Goal: Entertainment & Leisure: Consume media (video, audio)

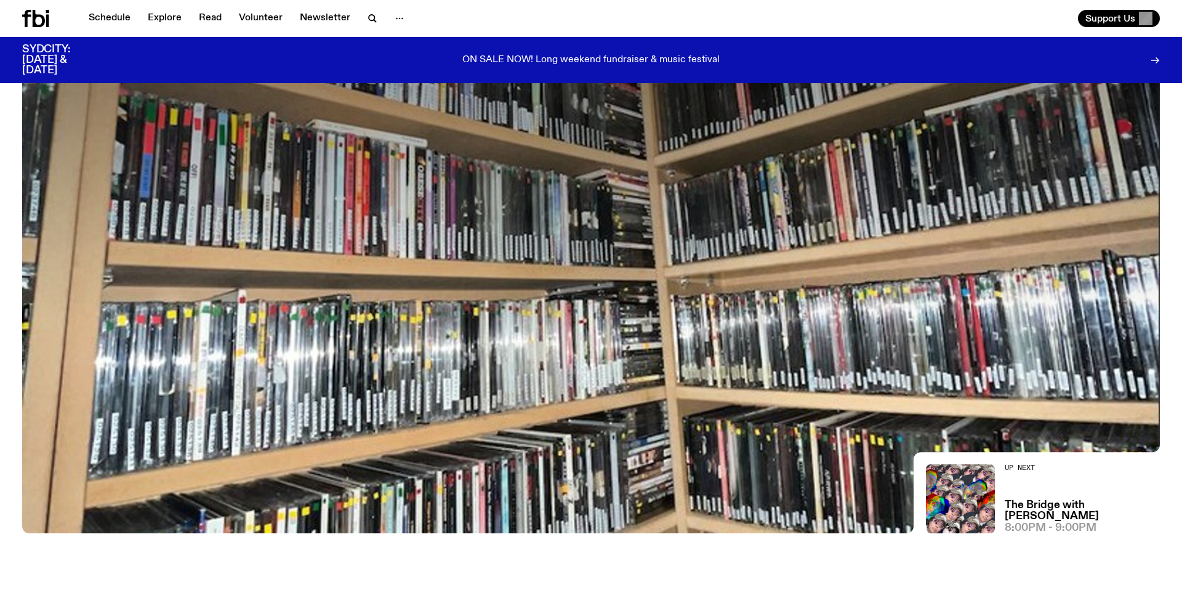
scroll to position [90, 0]
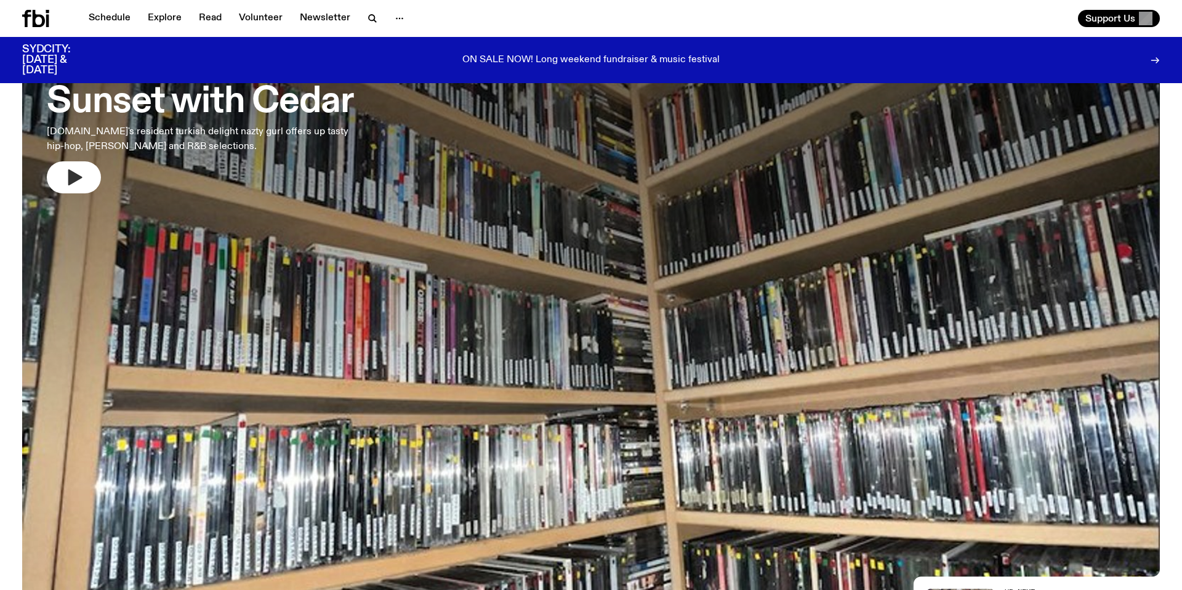
click at [62, 176] on button "button" at bounding box center [74, 177] width 54 height 32
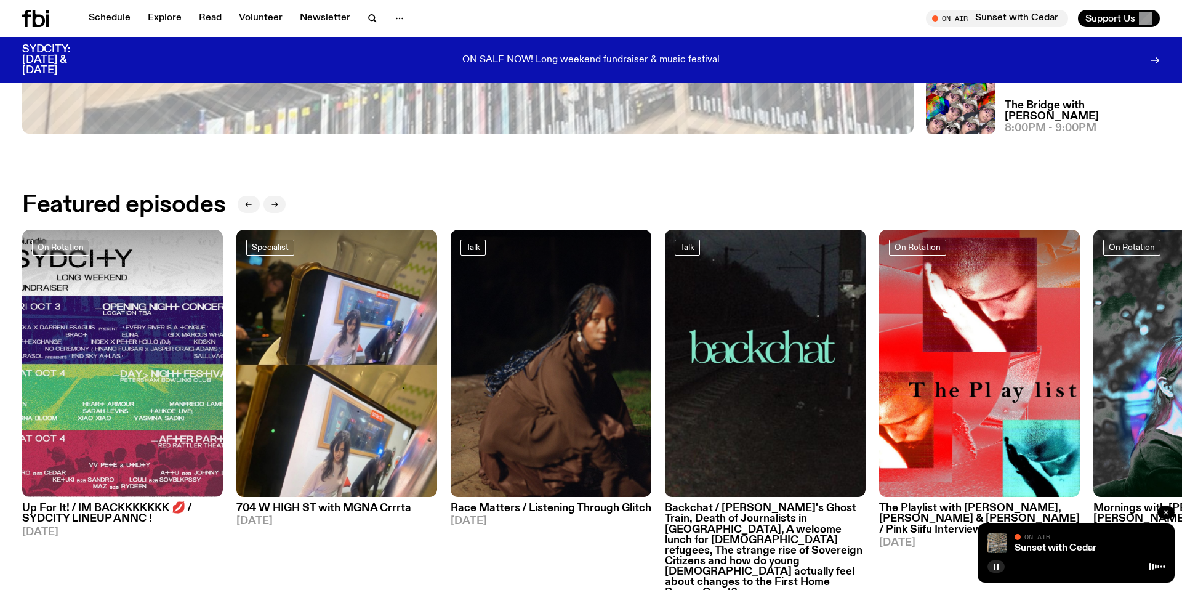
scroll to position [385, 0]
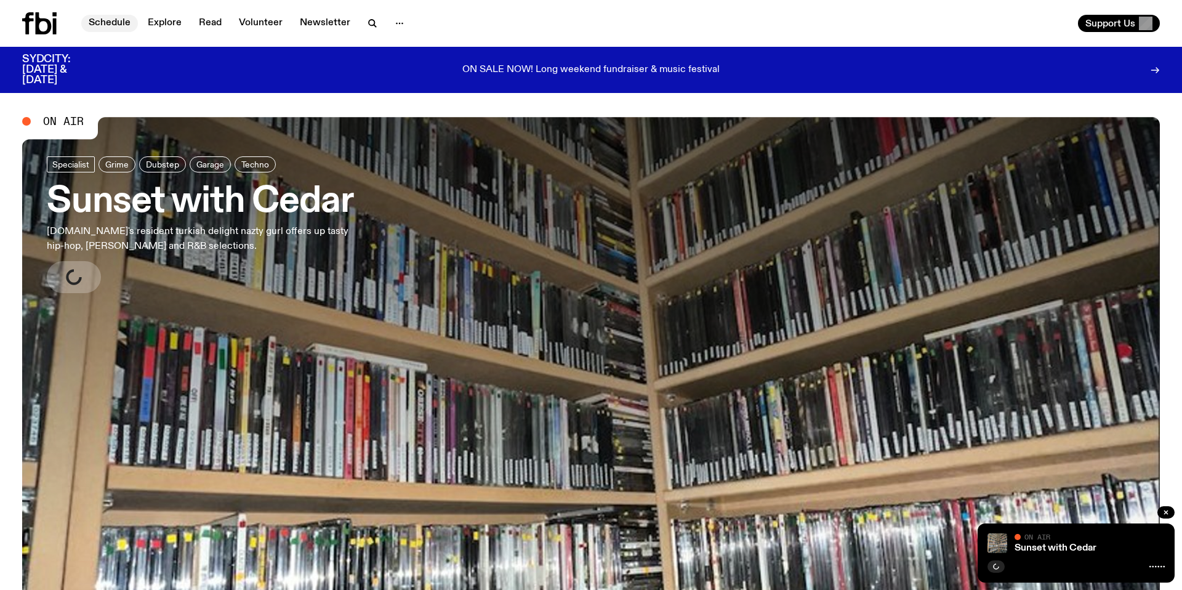
click at [134, 23] on link "Schedule" at bounding box center [109, 23] width 57 height 17
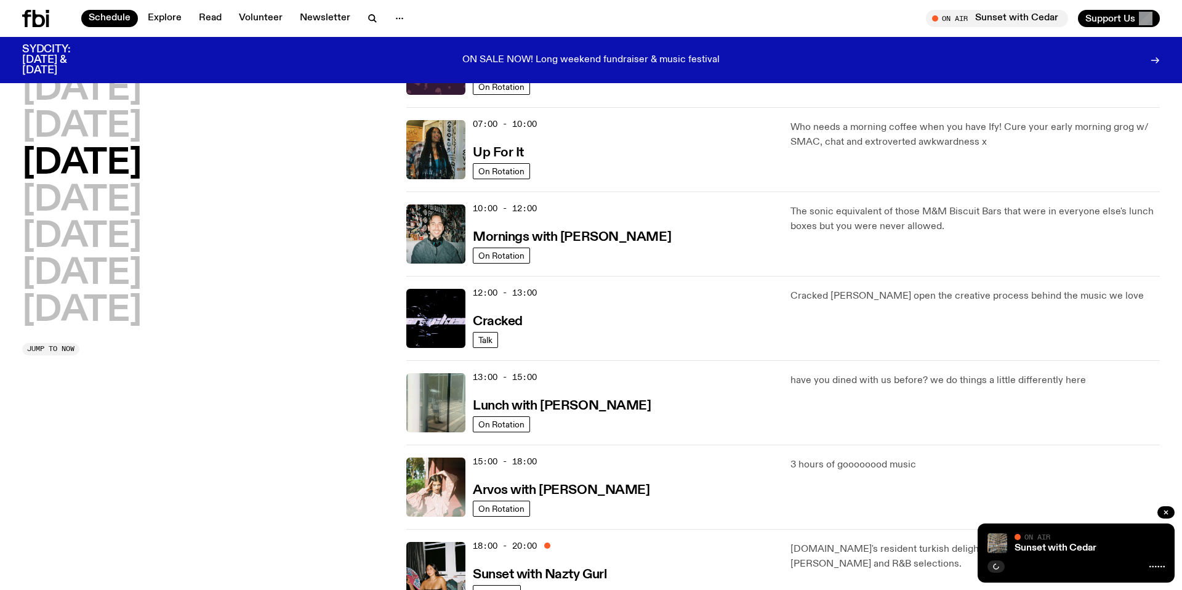
scroll to position [463, 0]
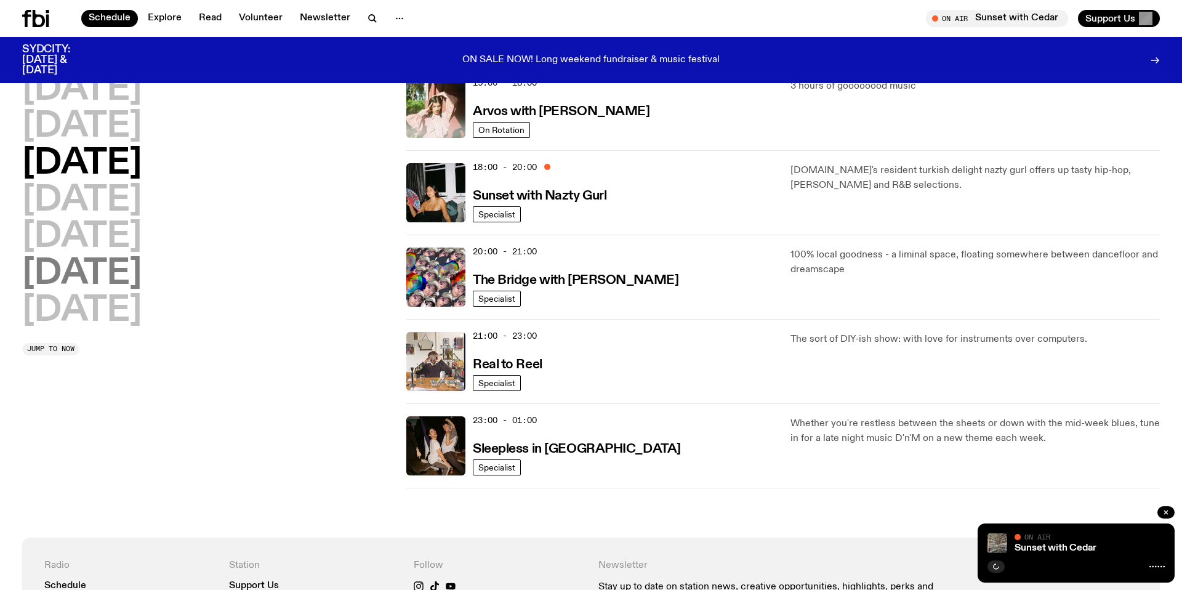
click at [81, 257] on h2 "[DATE]" at bounding box center [81, 274] width 119 height 34
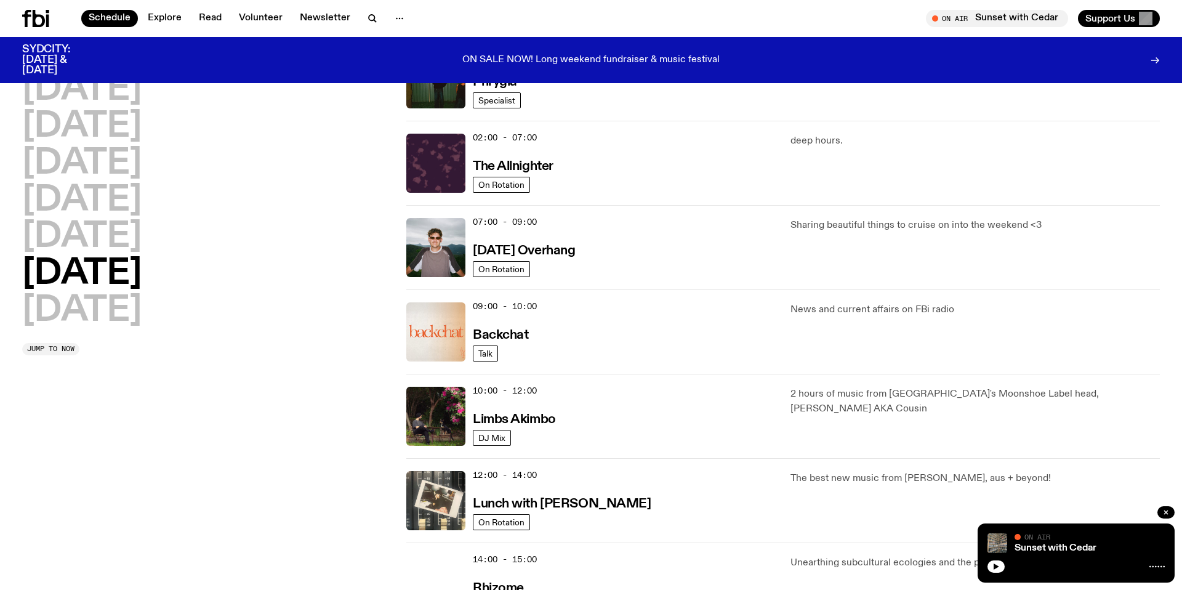
scroll to position [34, 0]
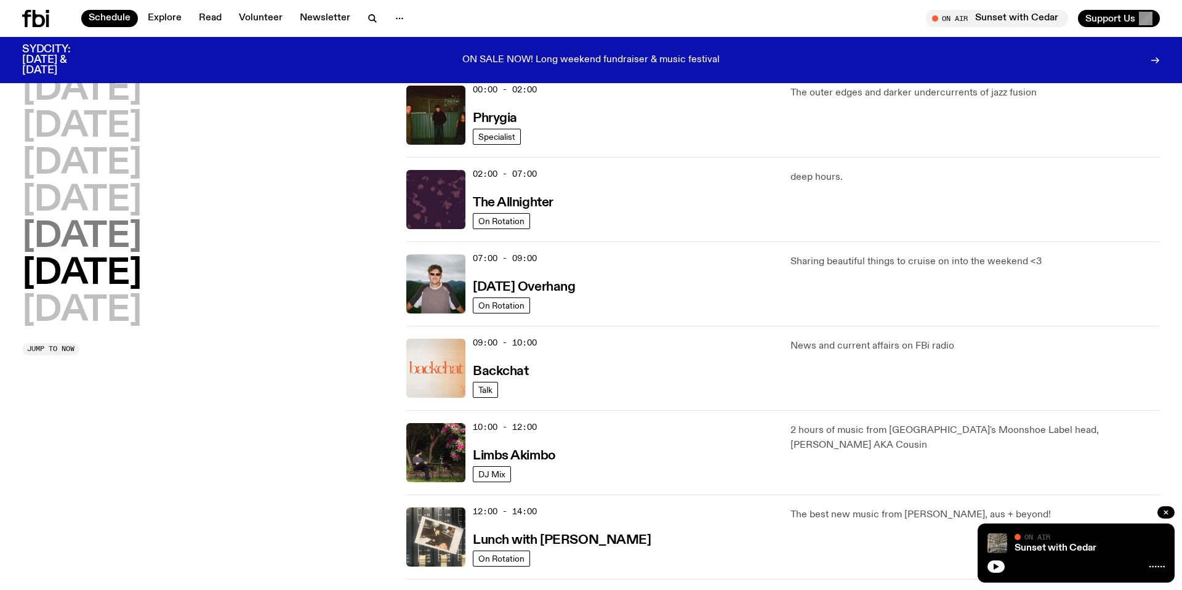
click at [81, 243] on h2 "[DATE]" at bounding box center [81, 237] width 119 height 34
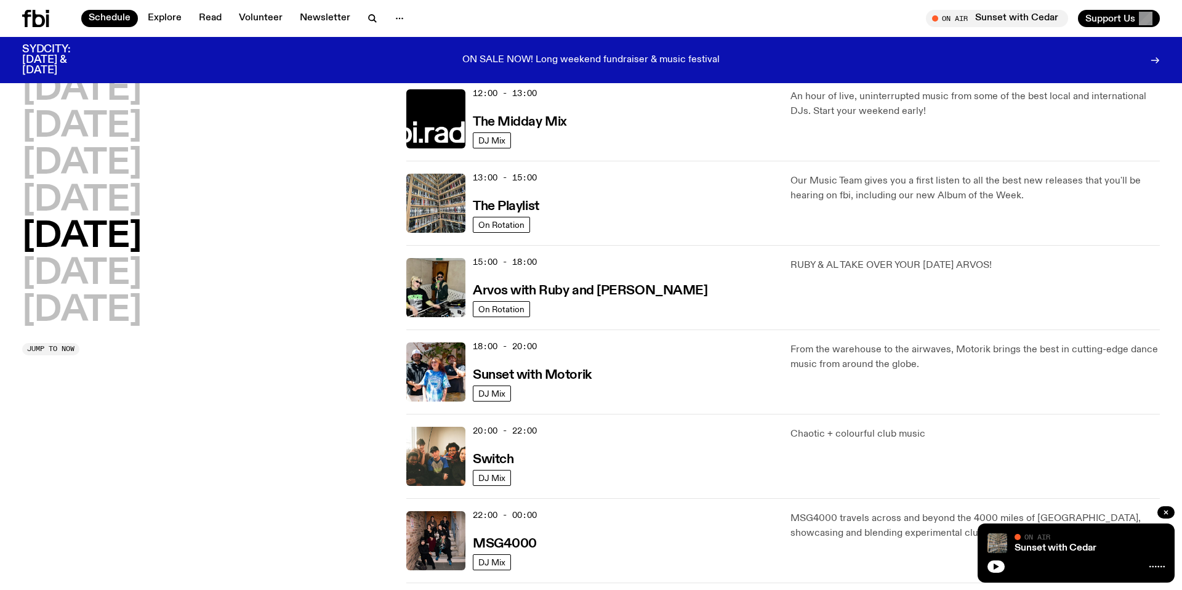
scroll to position [457, 0]
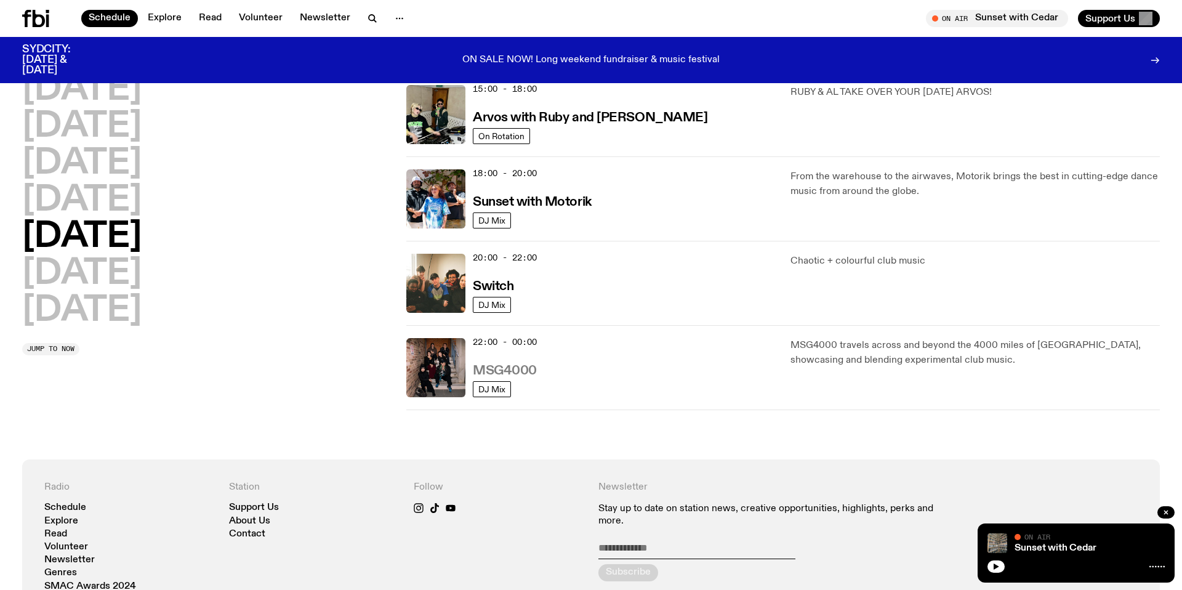
click at [522, 367] on h3 "MSG4000" at bounding box center [505, 370] width 64 height 13
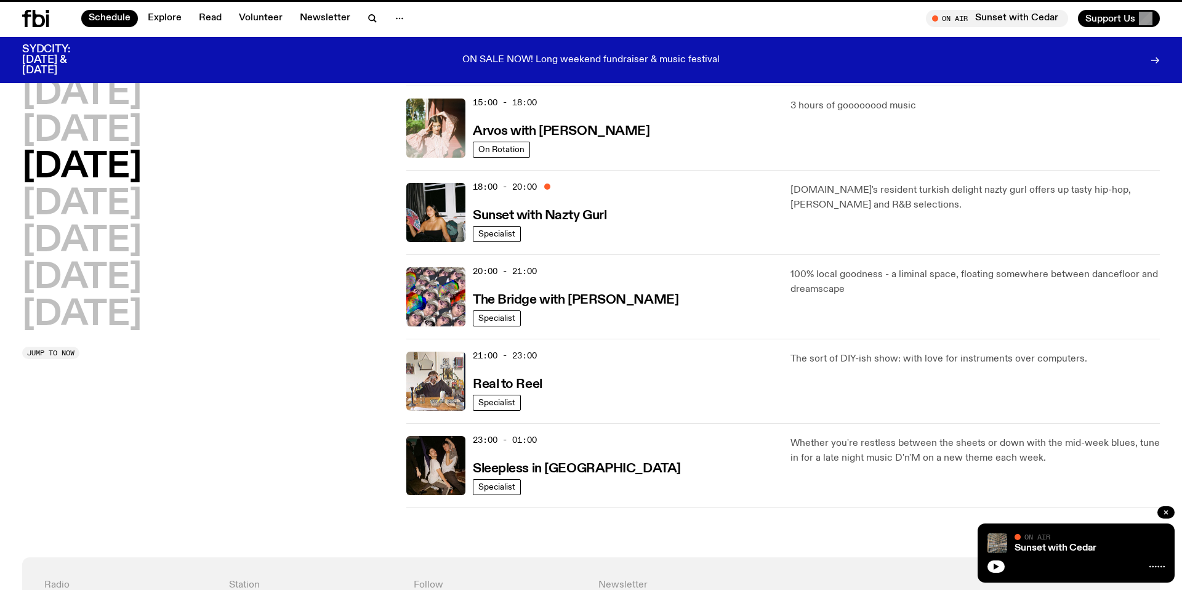
scroll to position [447, 0]
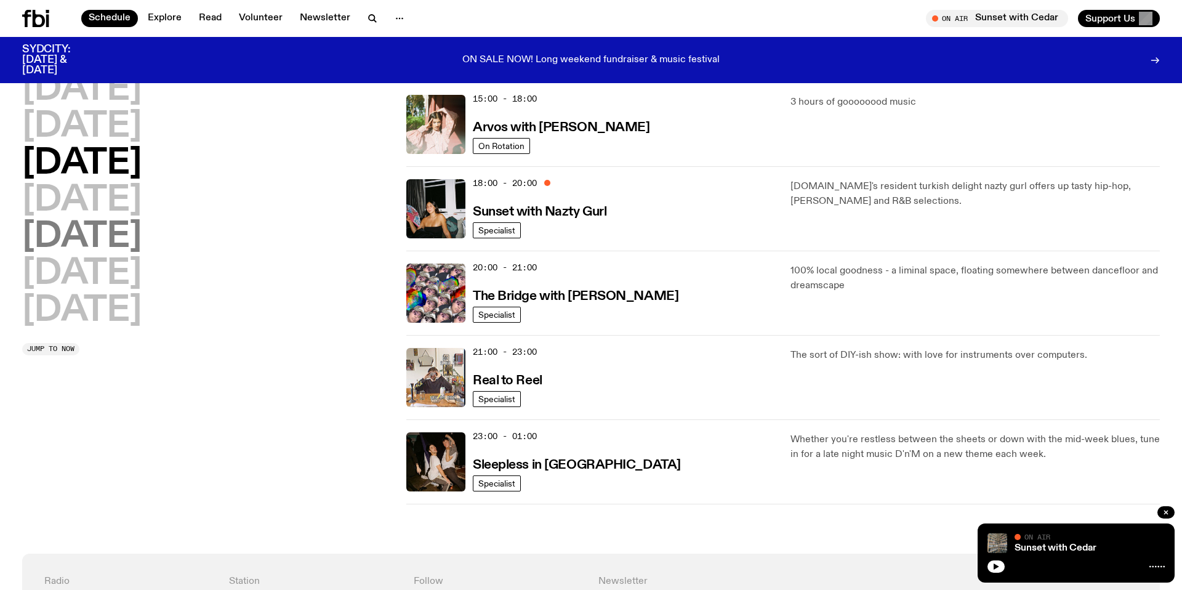
click at [106, 237] on h2 "[DATE]" at bounding box center [81, 237] width 119 height 34
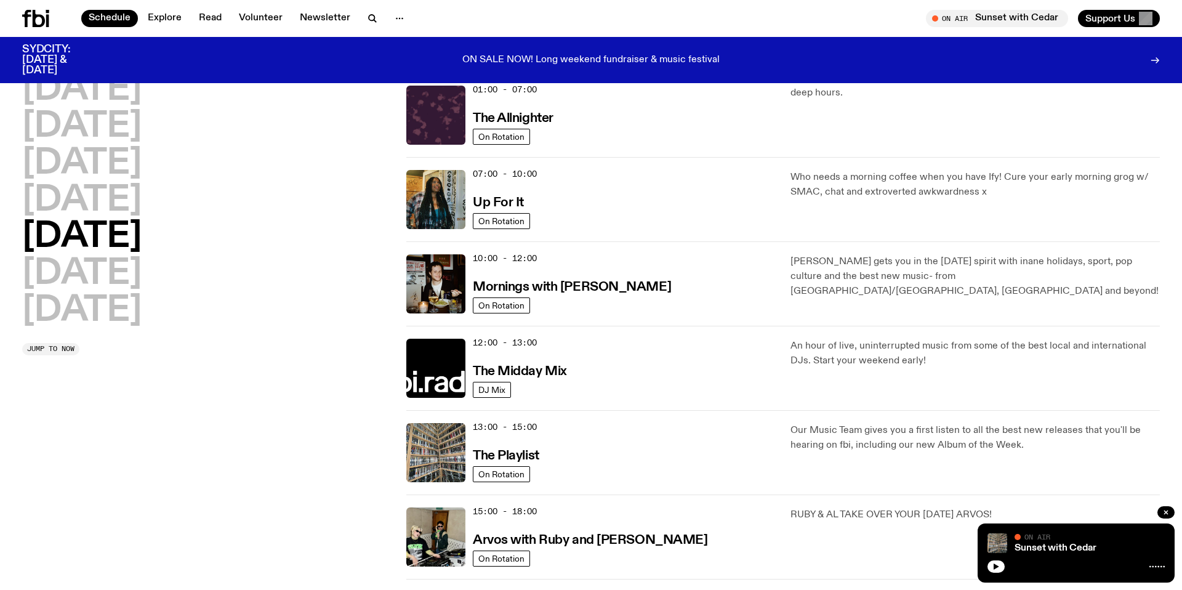
scroll to position [327, 0]
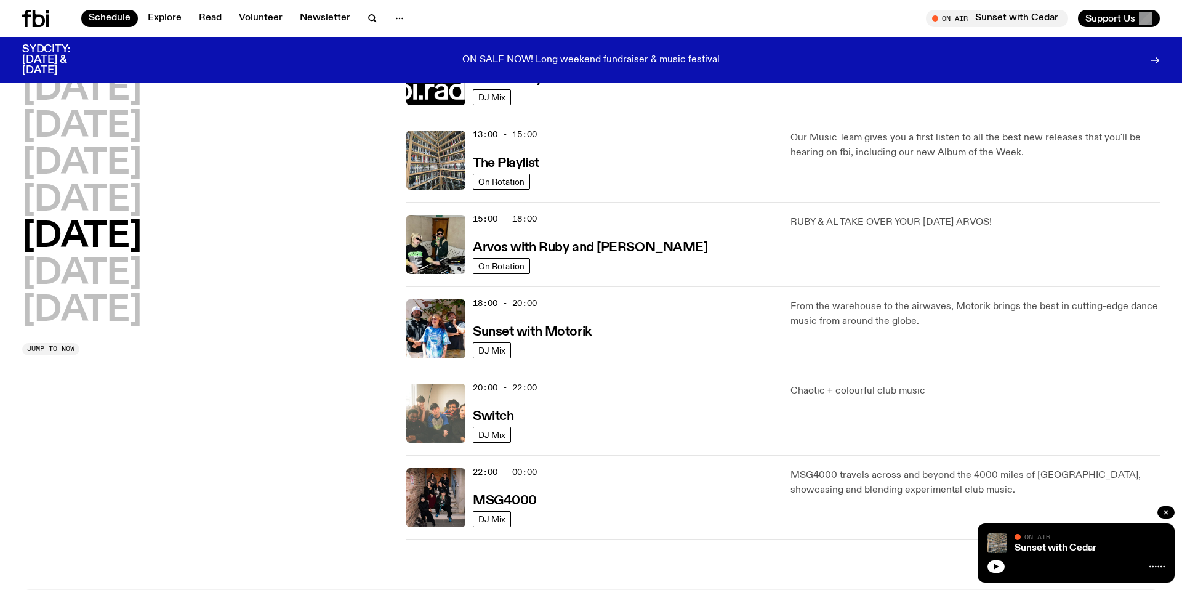
click at [443, 418] on img at bounding box center [435, 412] width 59 height 59
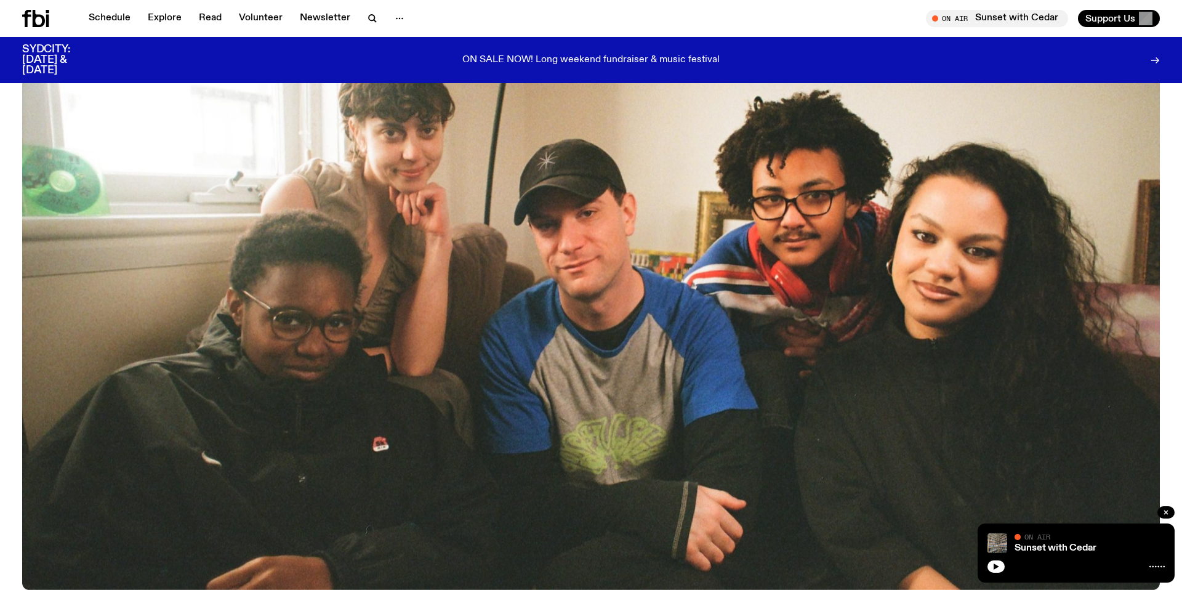
scroll to position [291, 0]
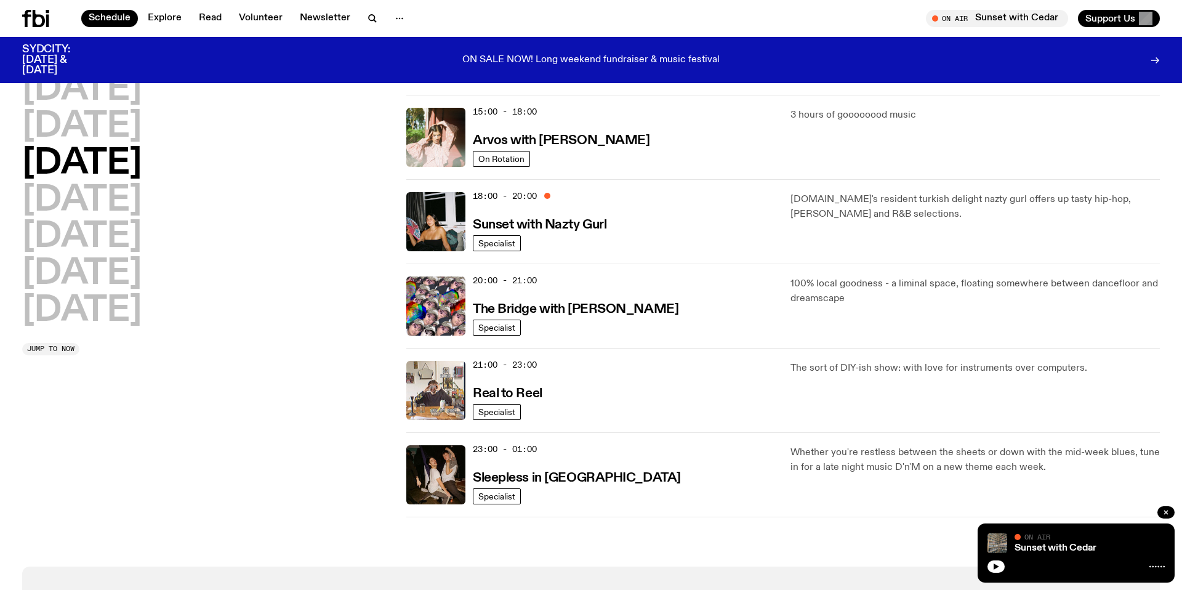
scroll to position [444, 0]
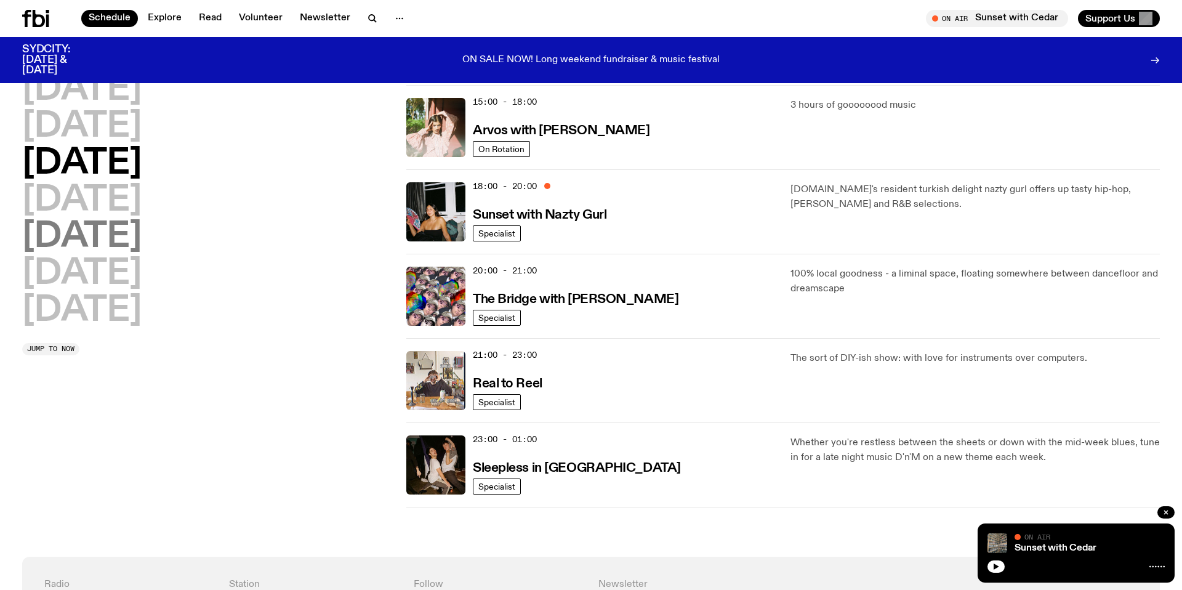
click at [71, 244] on h2 "[DATE]" at bounding box center [81, 237] width 119 height 34
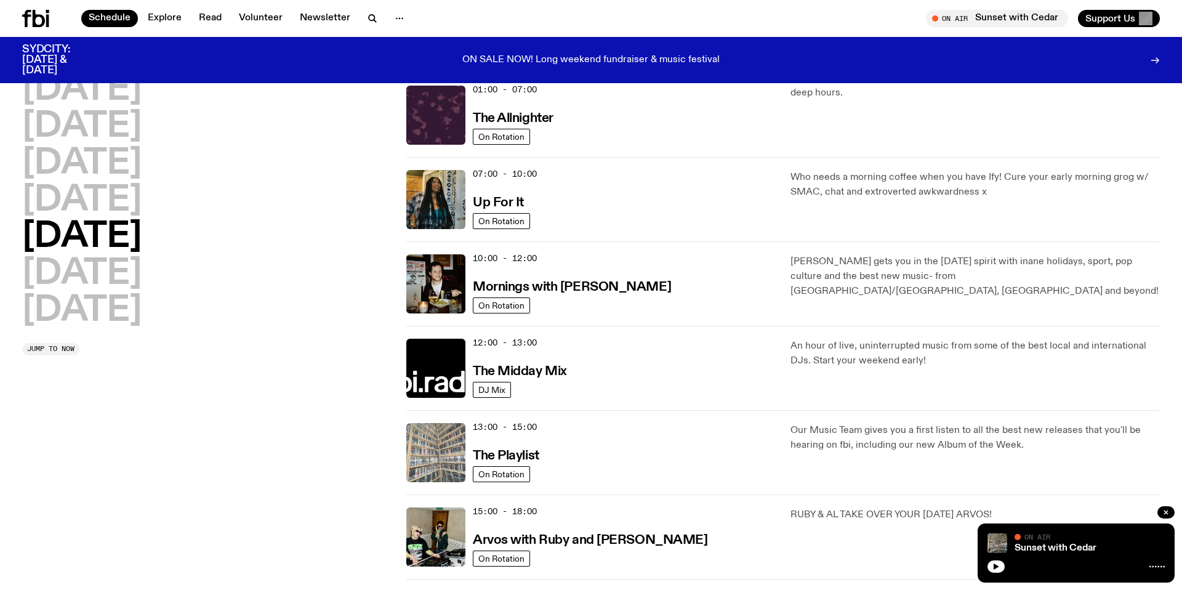
scroll to position [569, 0]
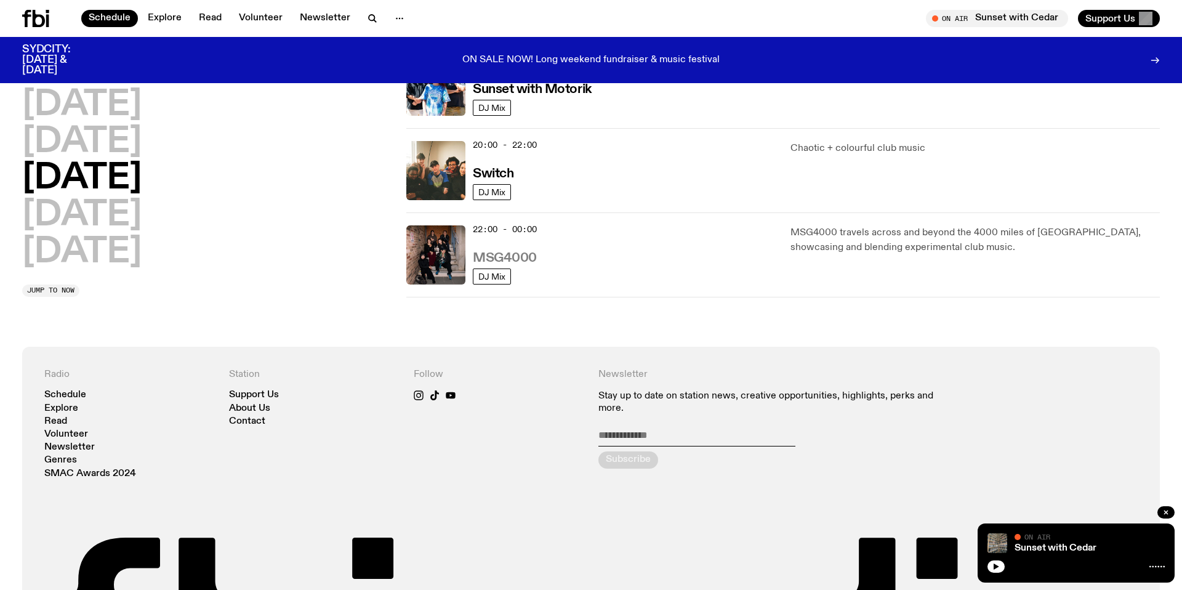
click at [495, 253] on h3 "MSG4000" at bounding box center [505, 258] width 64 height 13
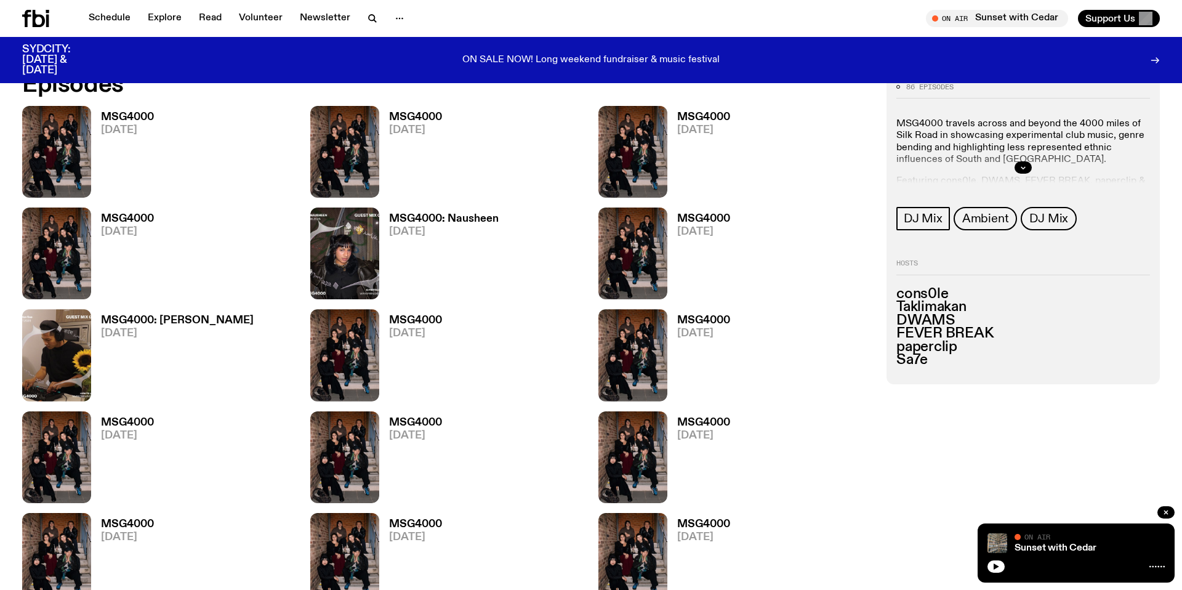
scroll to position [756, 0]
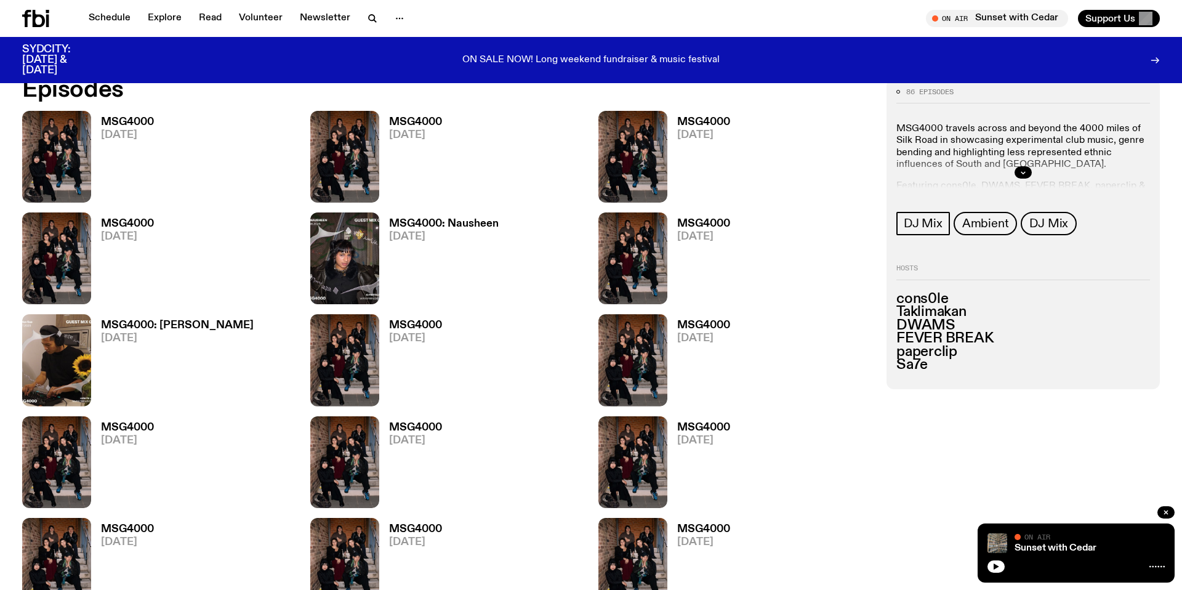
click at [118, 124] on h3 "MSG4000" at bounding box center [127, 122] width 53 height 10
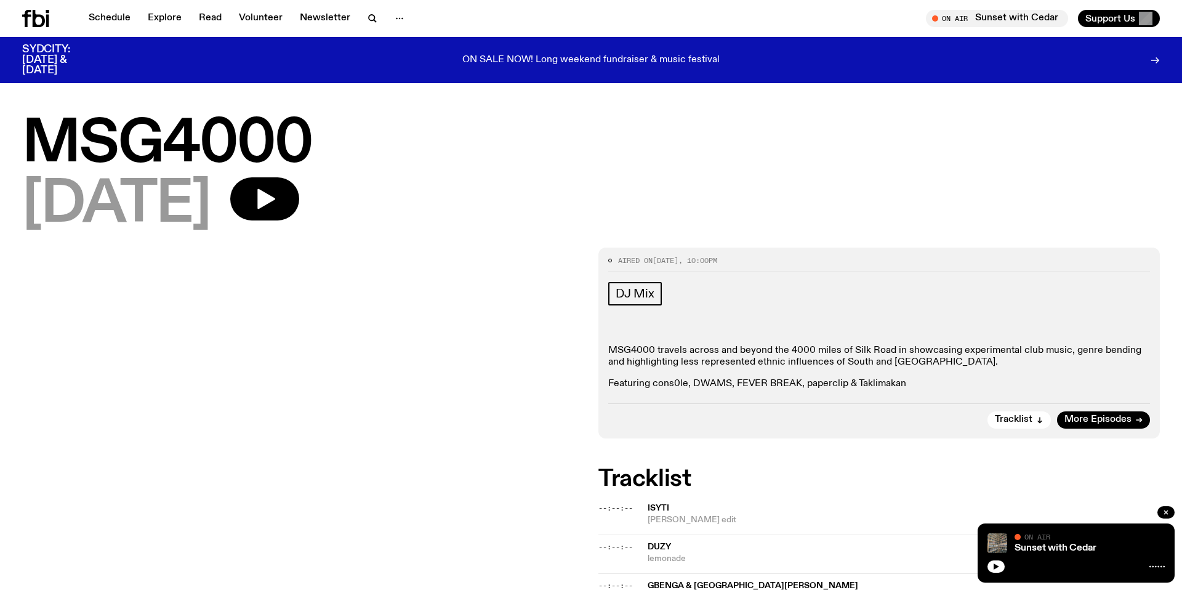
scroll to position [50, 0]
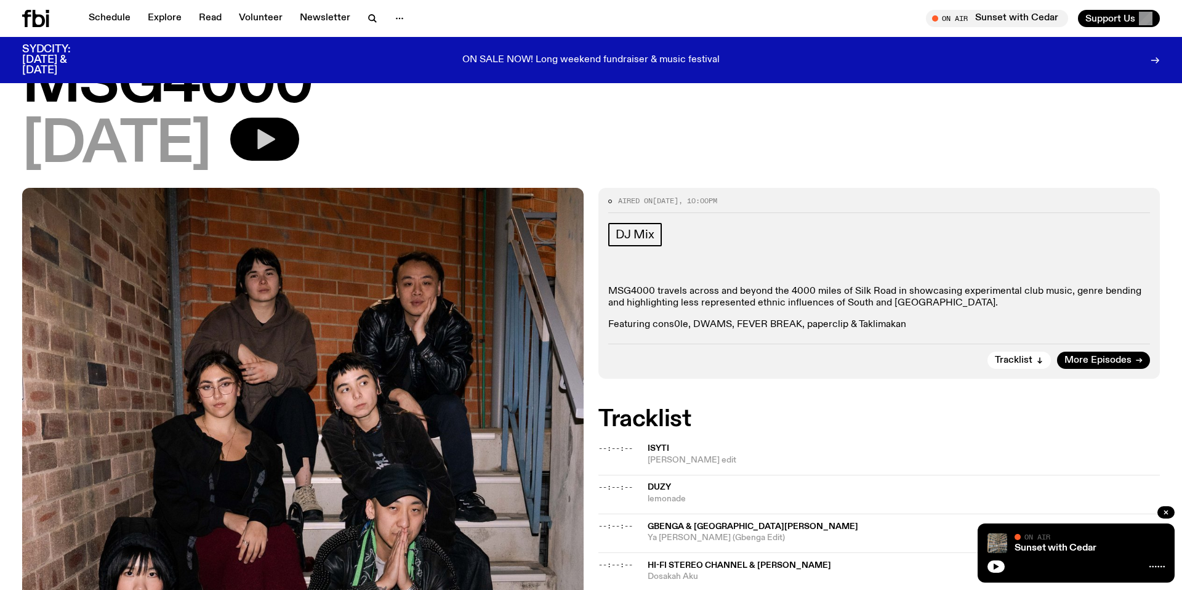
click at [298, 152] on button "button" at bounding box center [264, 139] width 69 height 43
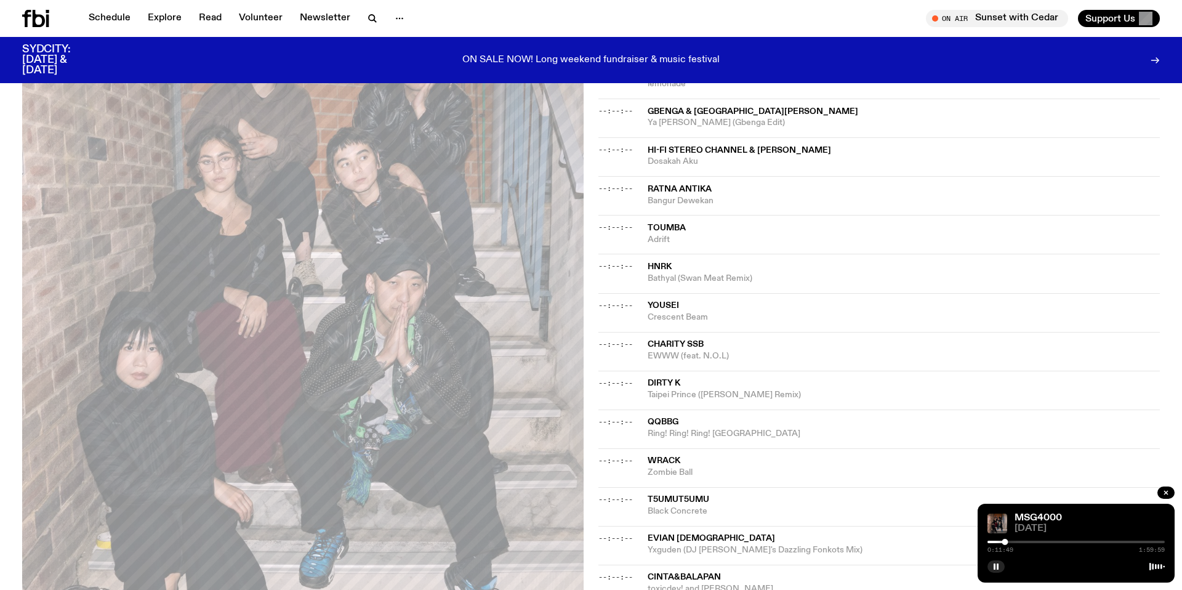
scroll to position [335, 0]
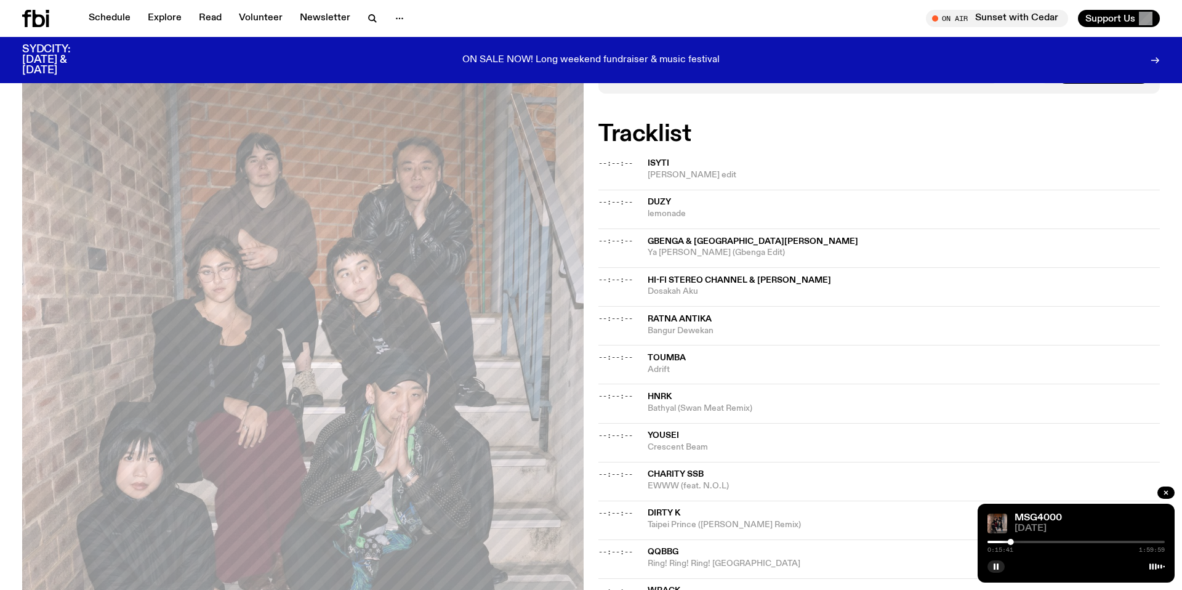
click at [1020, 540] on div at bounding box center [1075, 541] width 177 height 2
click at [1014, 541] on div at bounding box center [931, 541] width 177 height 2
click at [1010, 541] on div at bounding box center [925, 541] width 177 height 2
click at [1020, 541] on div at bounding box center [1017, 542] width 6 height 6
click at [1020, 541] on div at bounding box center [1020, 542] width 6 height 6
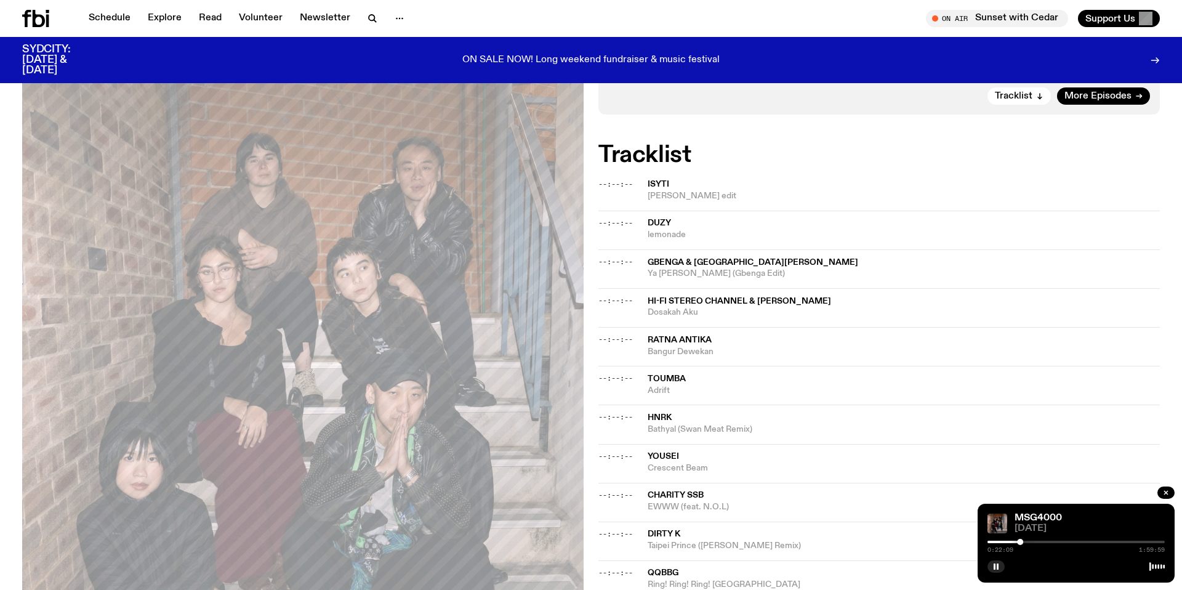
scroll to position [268, 0]
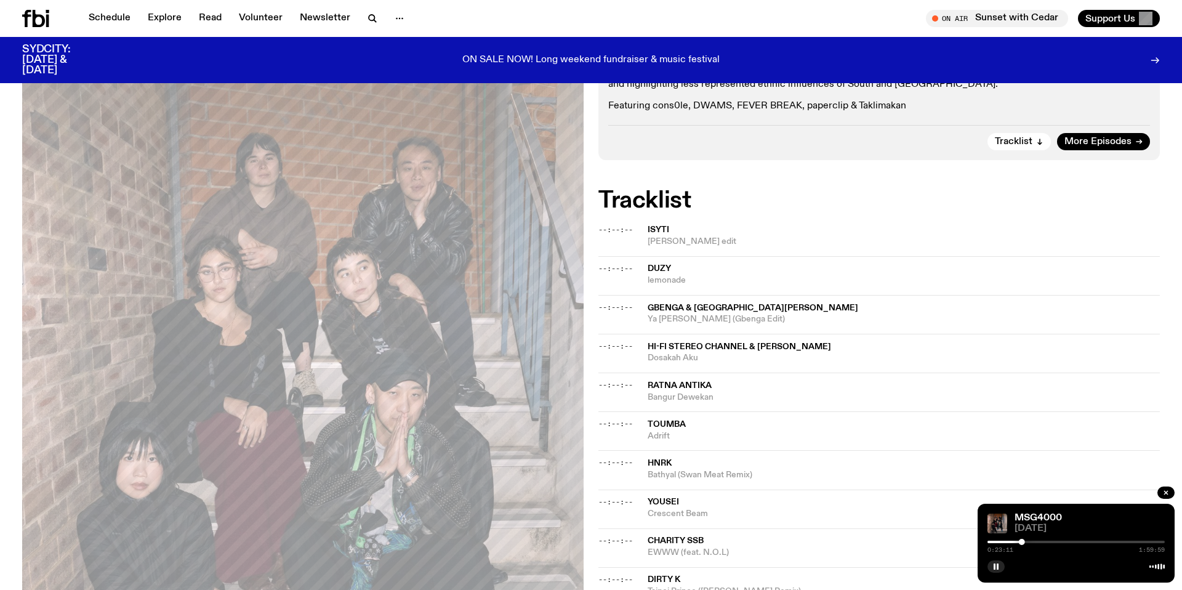
click at [1036, 540] on div at bounding box center [1075, 541] width 177 height 2
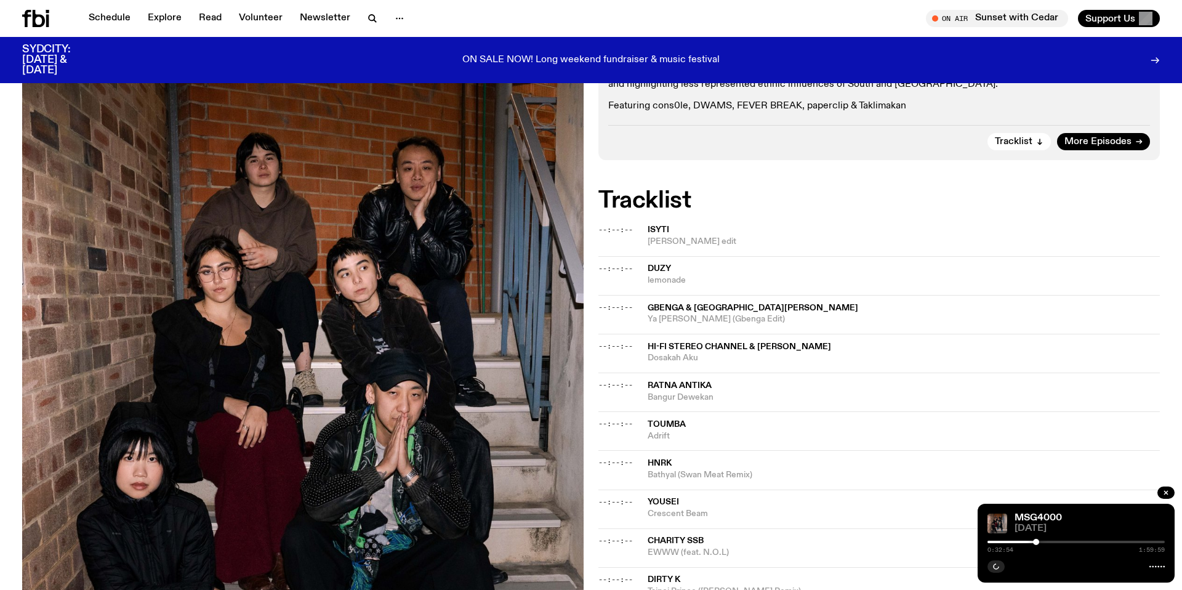
click at [1040, 542] on div at bounding box center [1075, 541] width 177 height 2
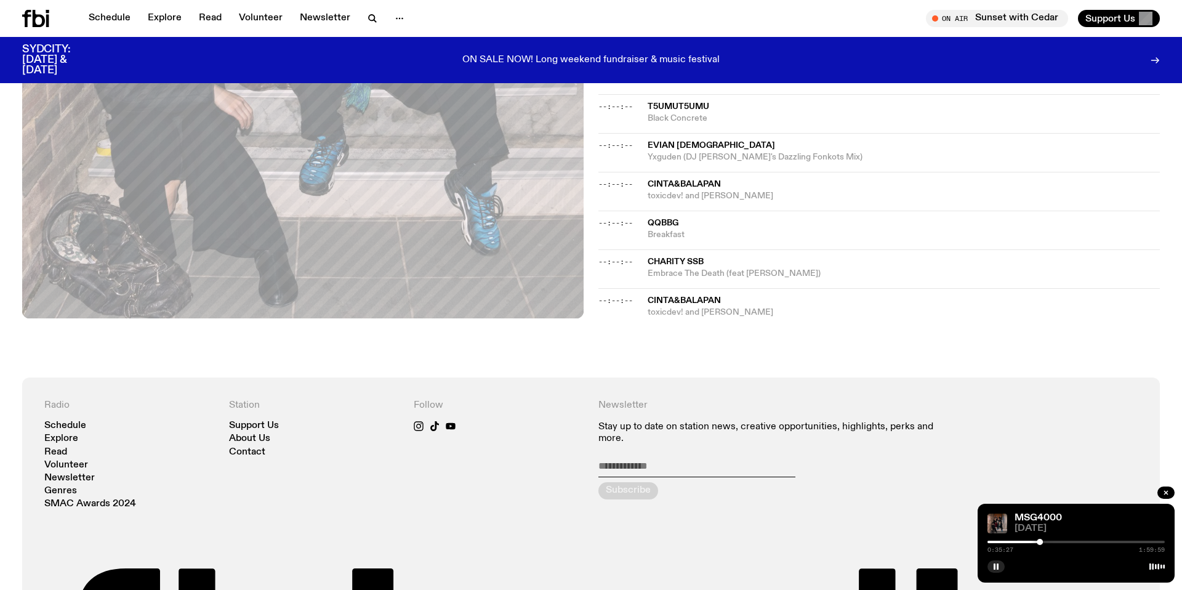
scroll to position [0, 0]
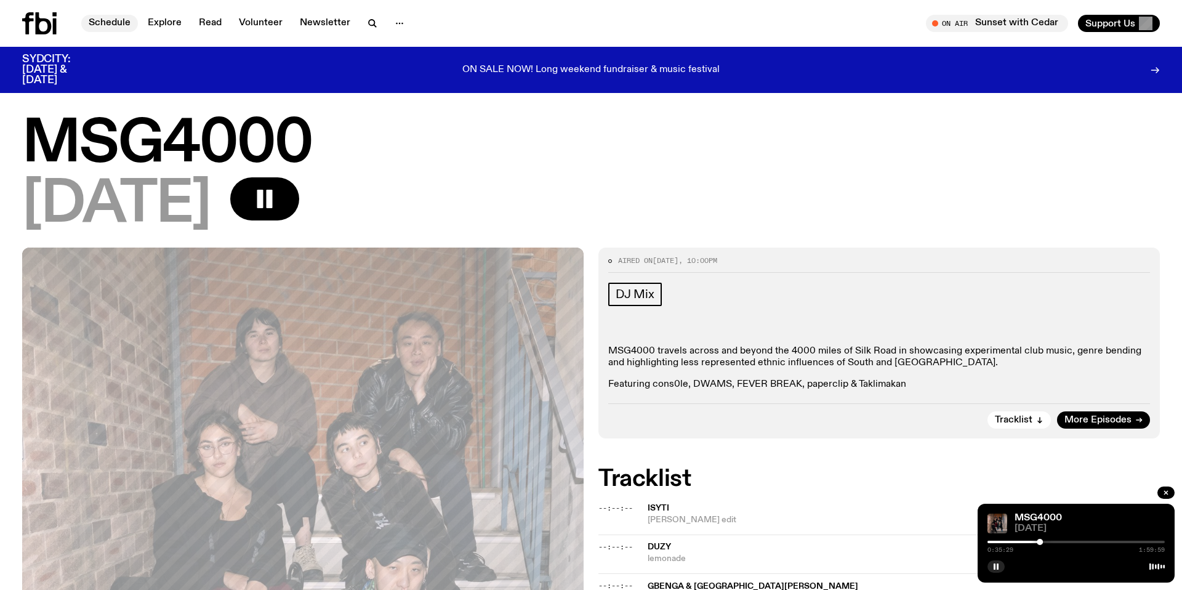
click at [92, 22] on link "Schedule" at bounding box center [109, 23] width 57 height 17
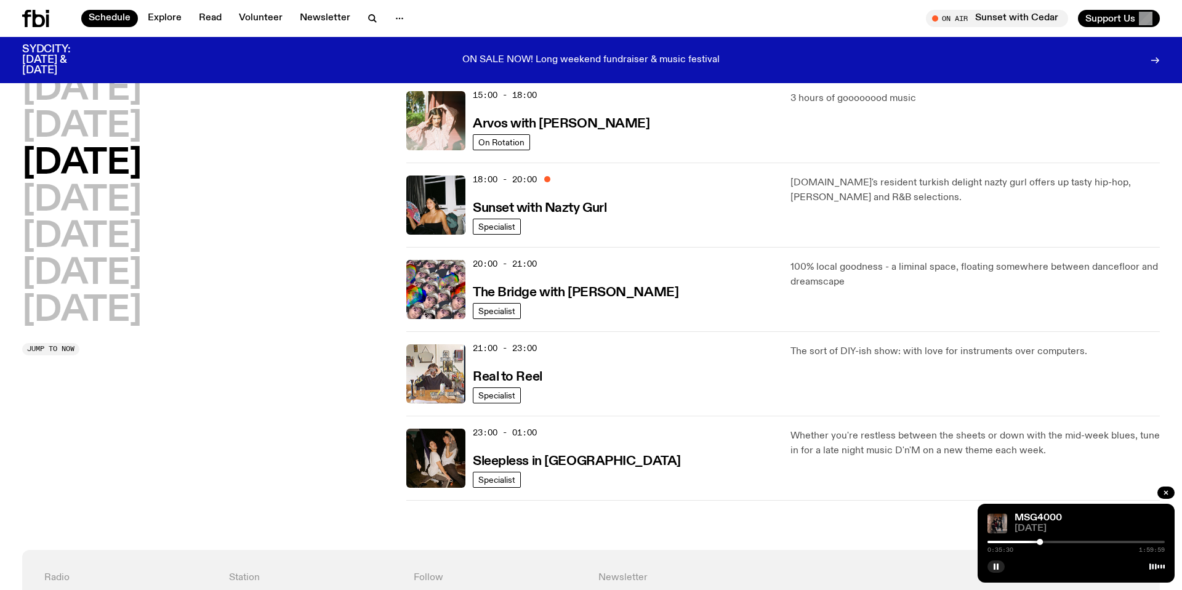
scroll to position [499, 0]
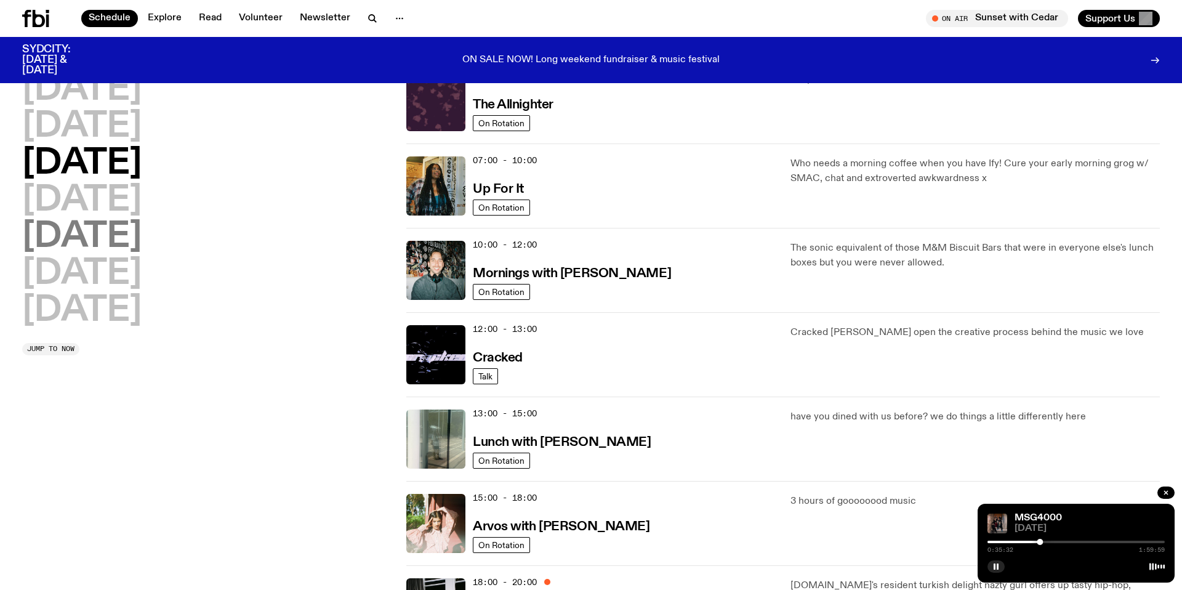
click at [44, 237] on h2 "[DATE]" at bounding box center [81, 237] width 119 height 34
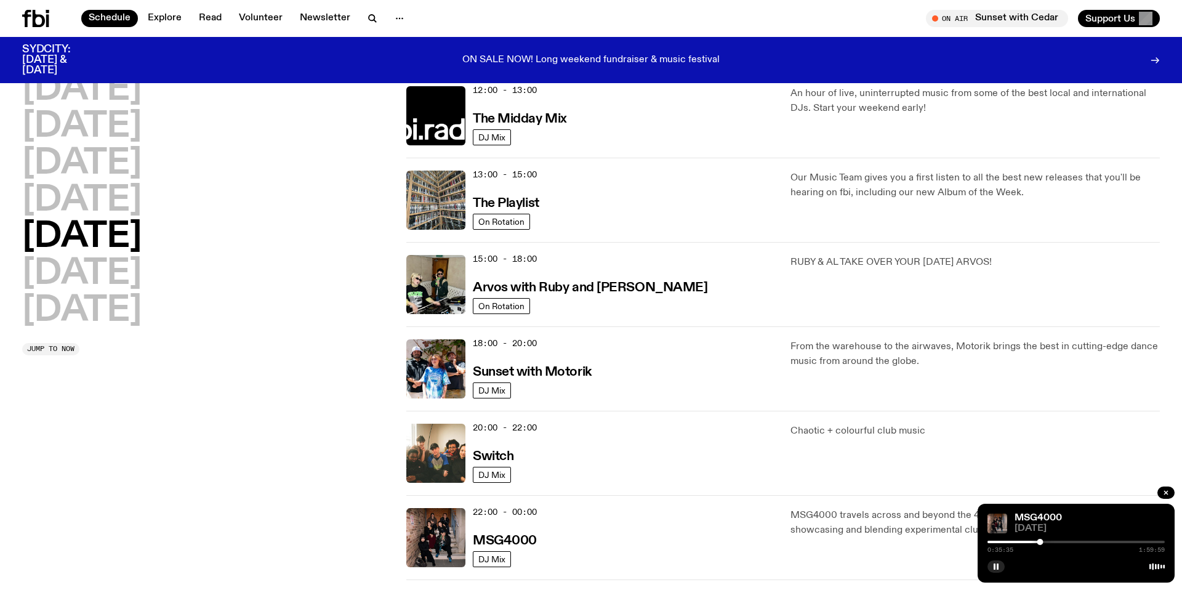
scroll to position [285, 0]
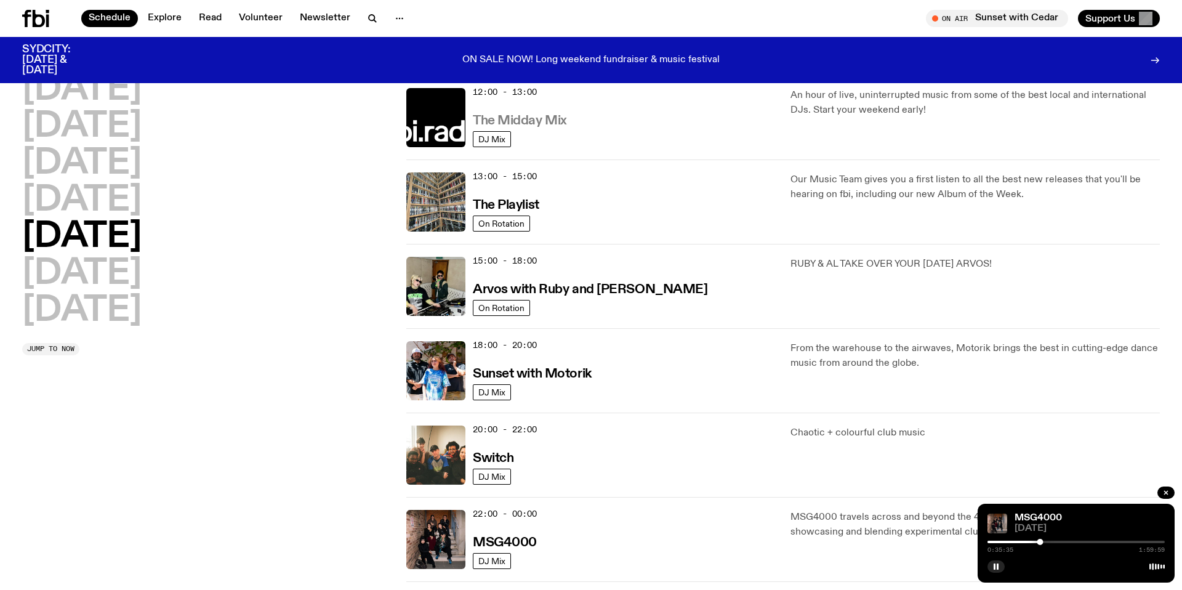
click at [530, 121] on h3 "The Midday Mix" at bounding box center [520, 120] width 94 height 13
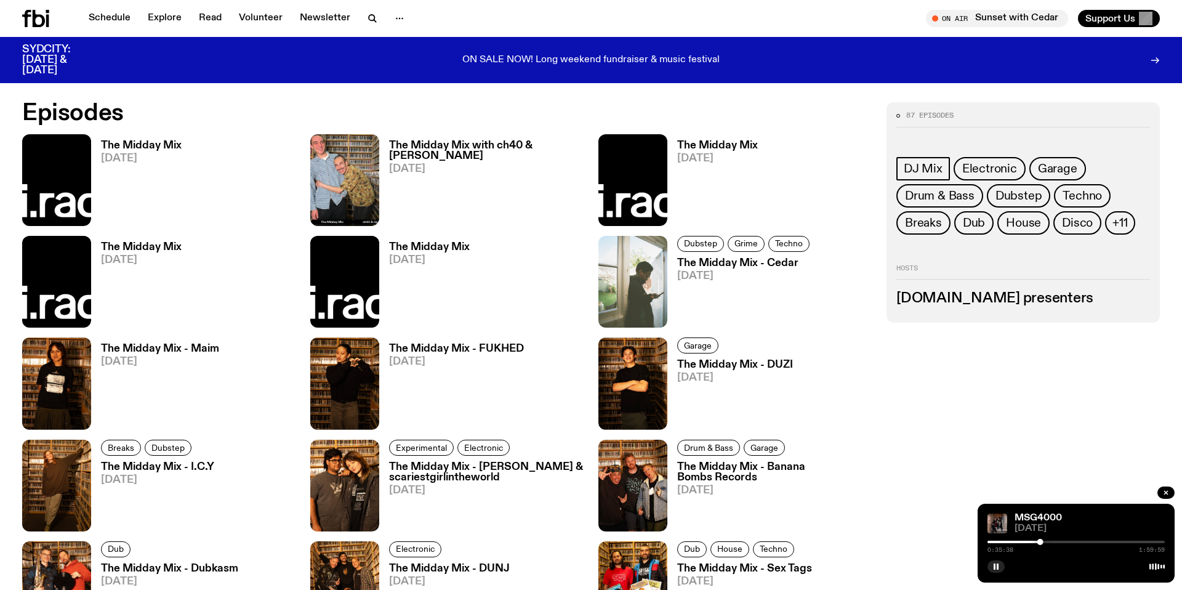
scroll to position [879, 0]
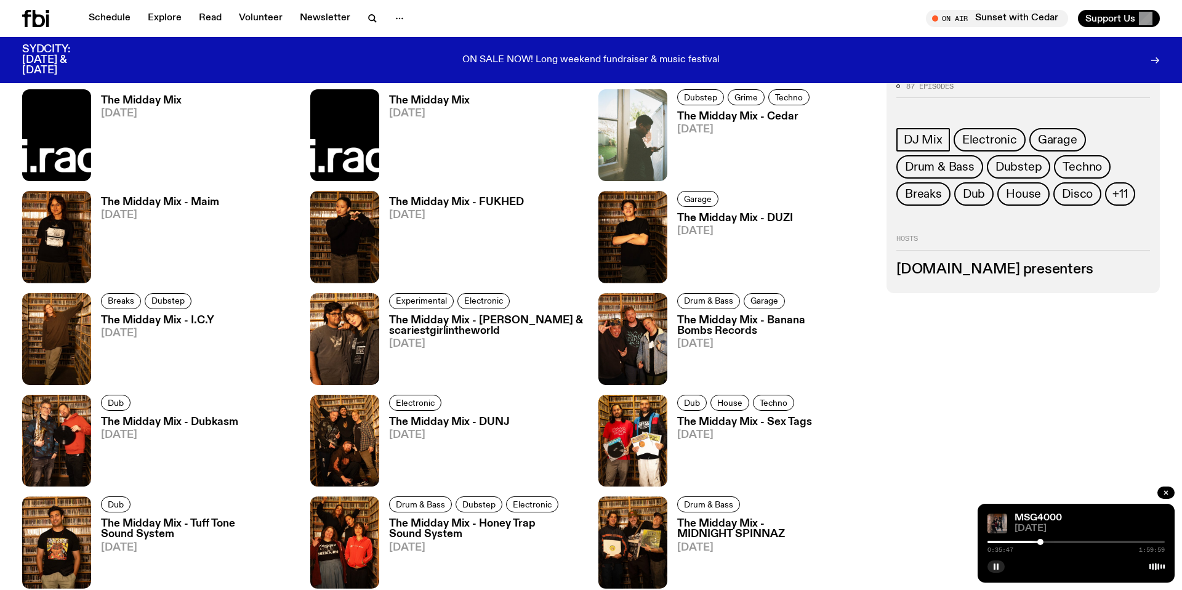
click at [736, 117] on h3 "The Midday Mix - Cedar" at bounding box center [745, 116] width 136 height 10
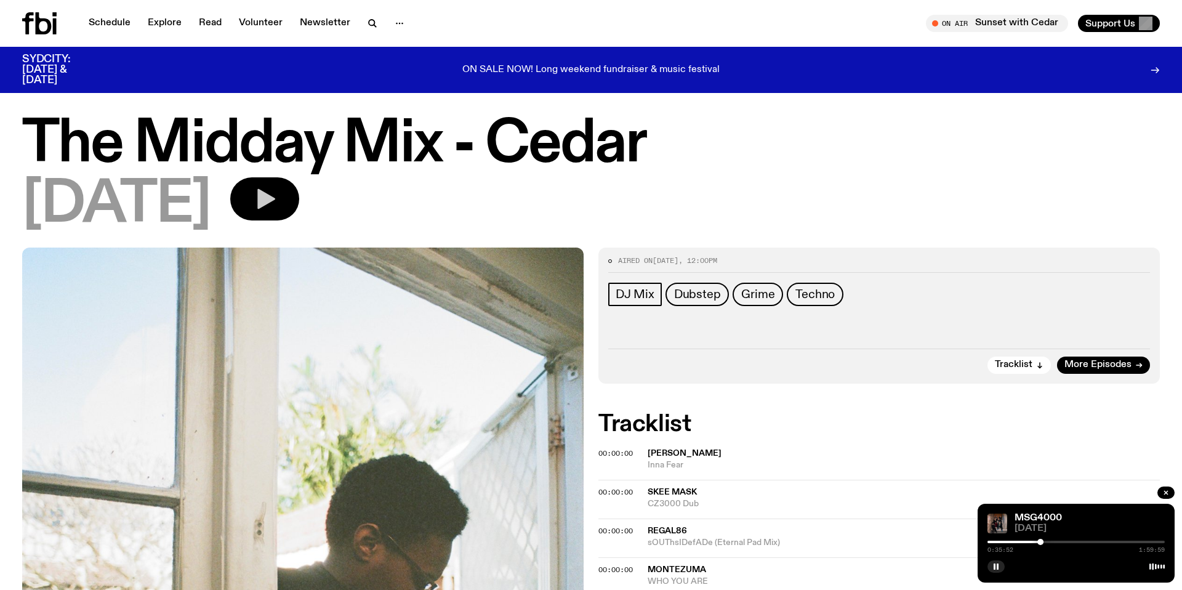
click at [275, 198] on icon "button" at bounding box center [266, 199] width 18 height 20
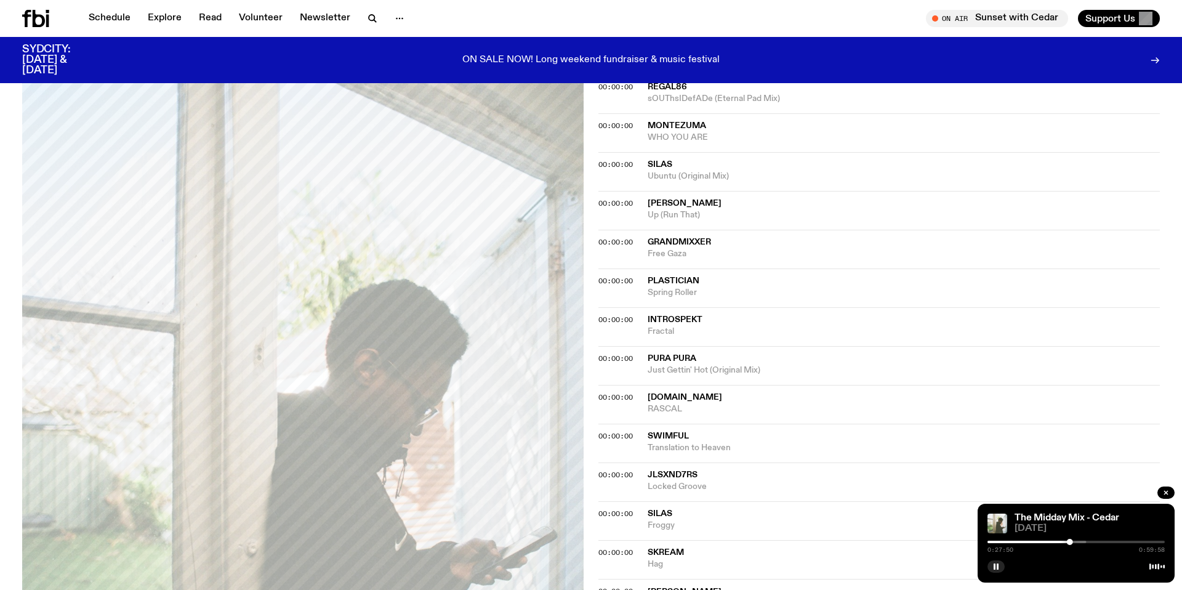
scroll to position [568, 0]
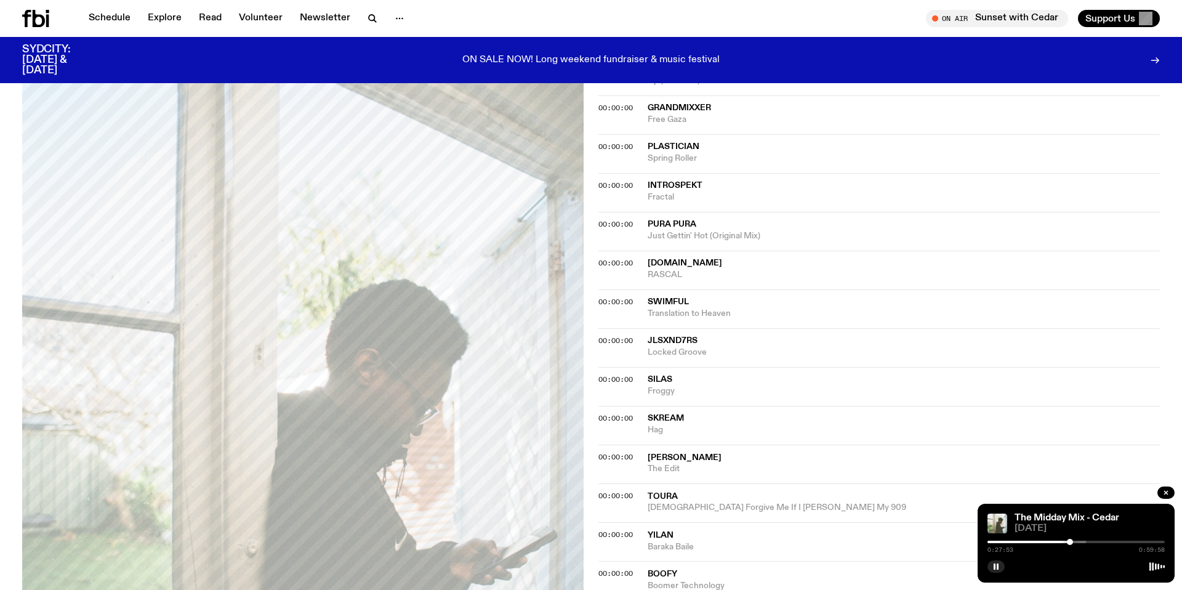
click at [840, 23] on div "On Air Sunset with Cedar Tune in live Support Us" at bounding box center [878, 18] width 564 height 17
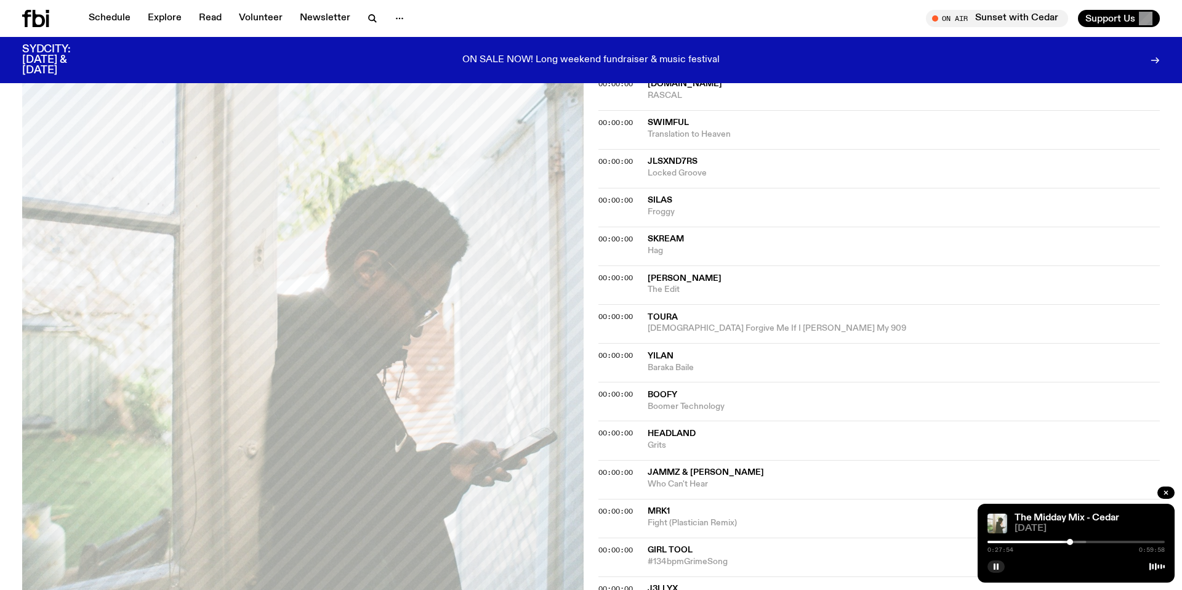
scroll to position [888, 0]
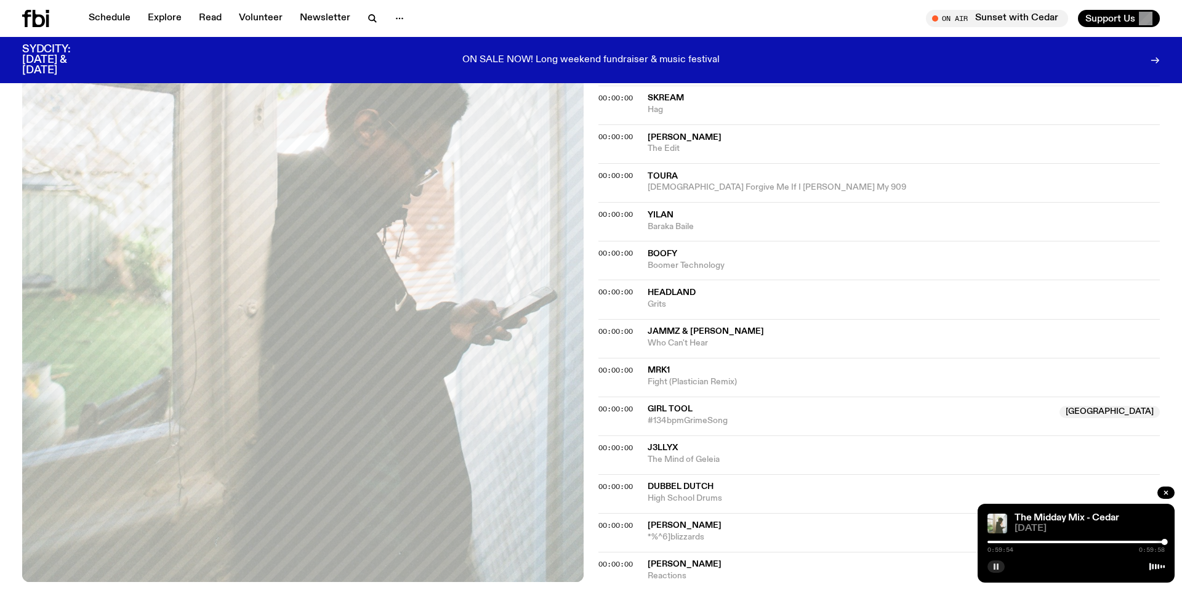
click at [996, 567] on rect "button" at bounding box center [997, 566] width 2 height 6
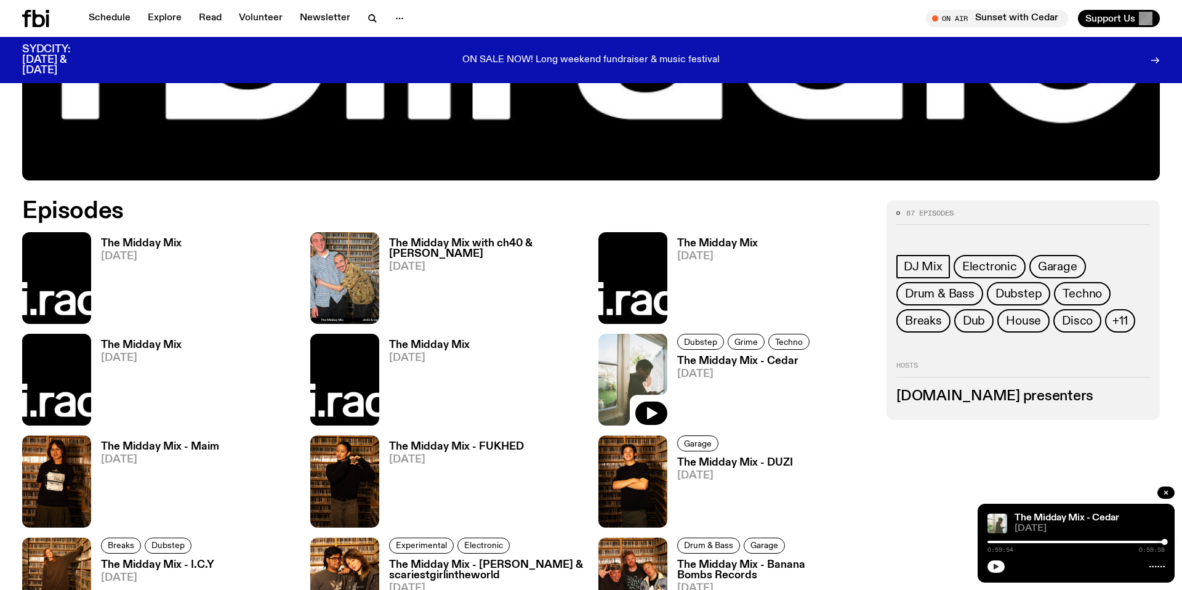
scroll to position [643, 0]
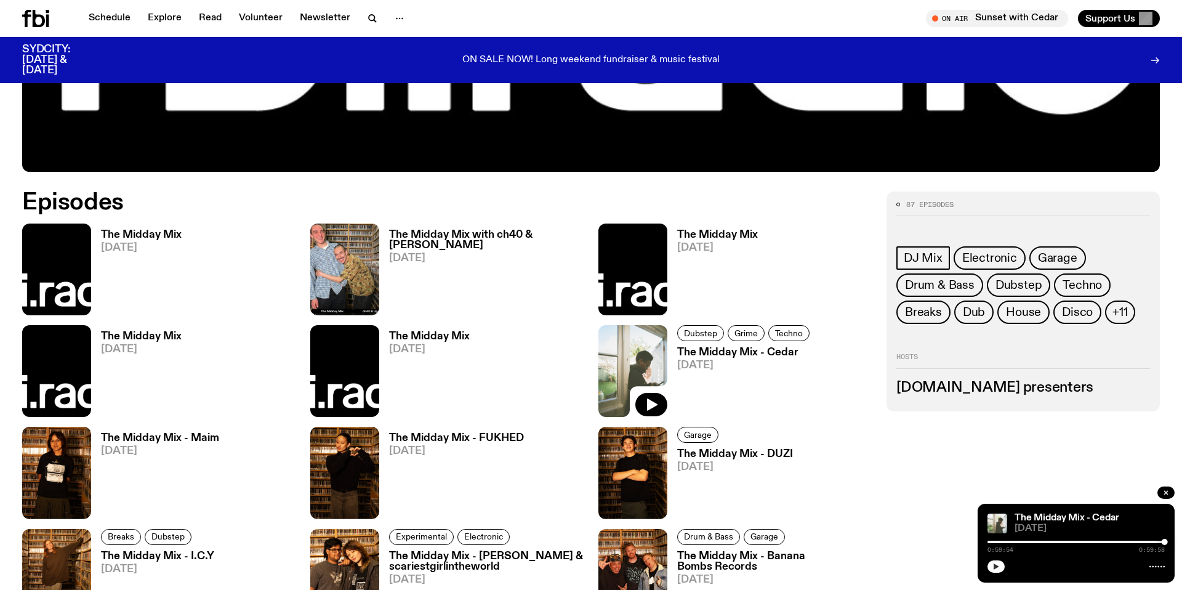
click at [467, 439] on h3 "The Midday Mix - FUKHED" at bounding box center [456, 438] width 135 height 10
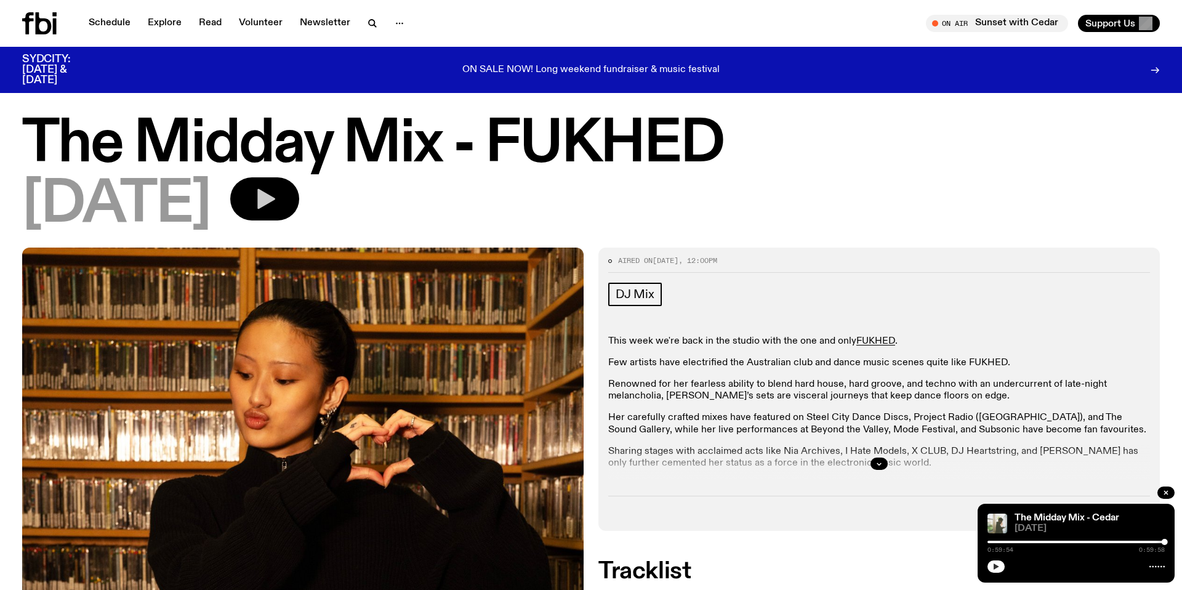
click at [263, 193] on button "button" at bounding box center [264, 198] width 69 height 43
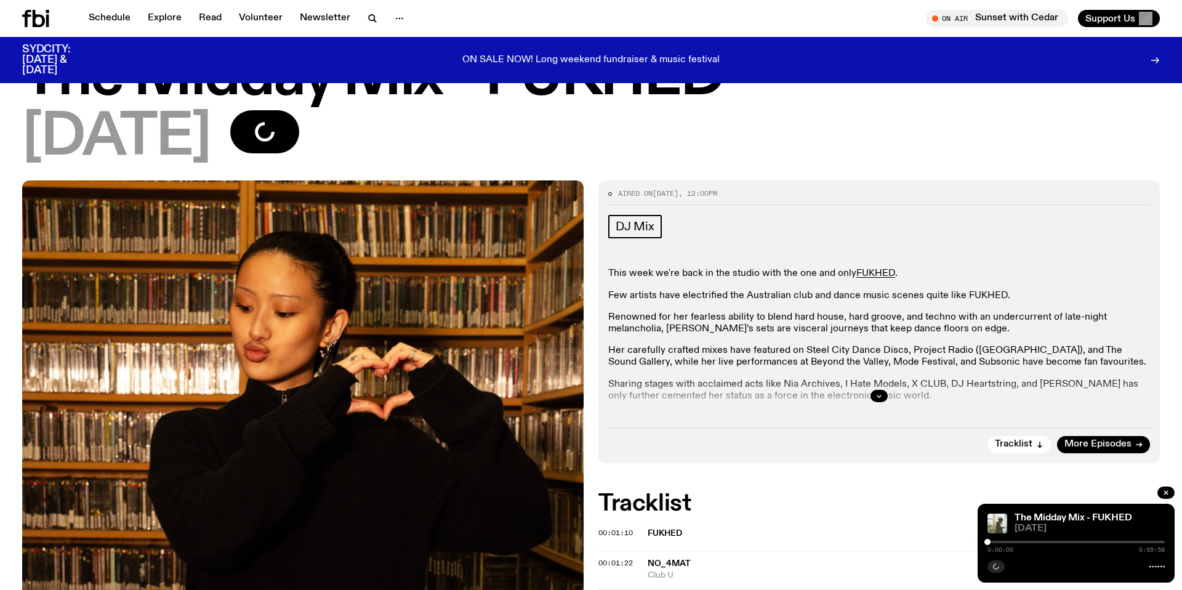
scroll to position [59, 0]
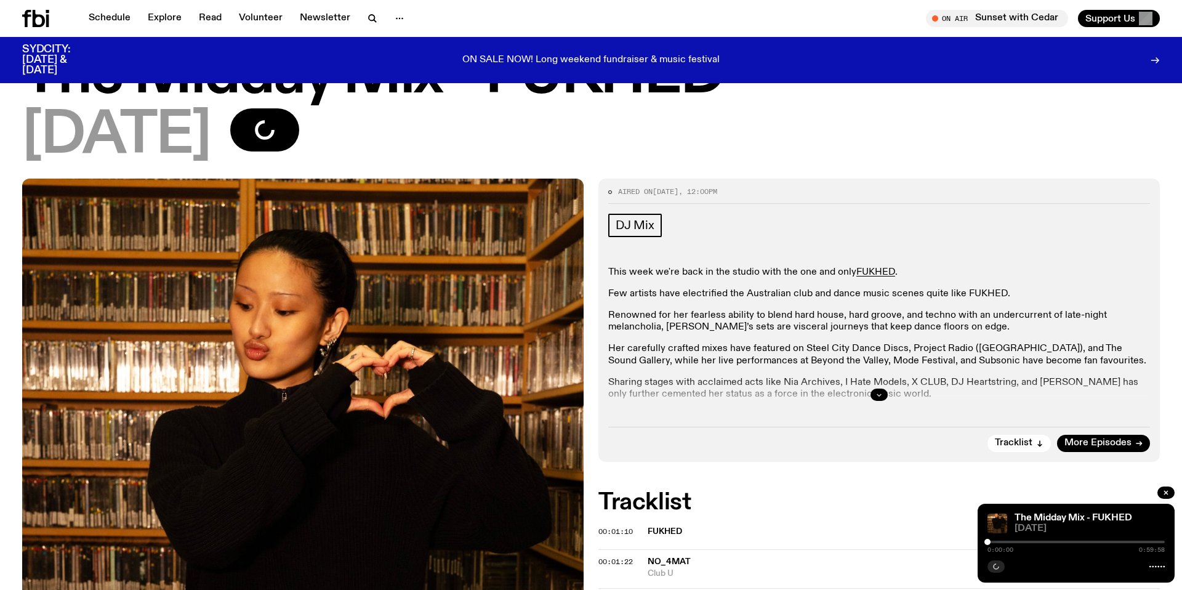
click at [880, 389] on button "button" at bounding box center [878, 394] width 17 height 12
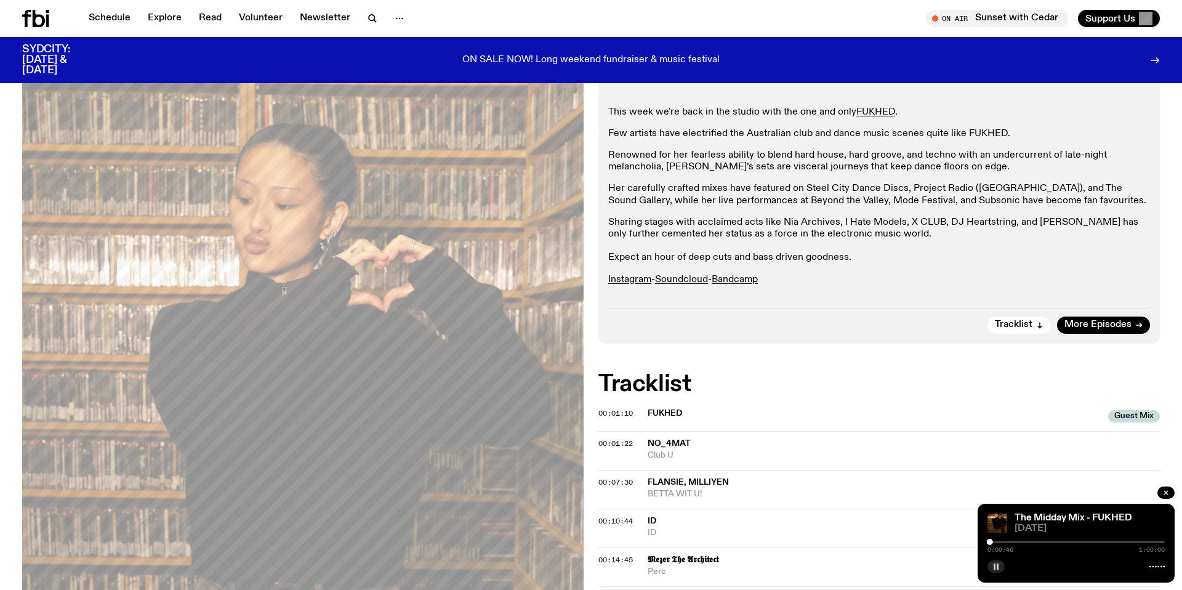
scroll to position [185, 0]
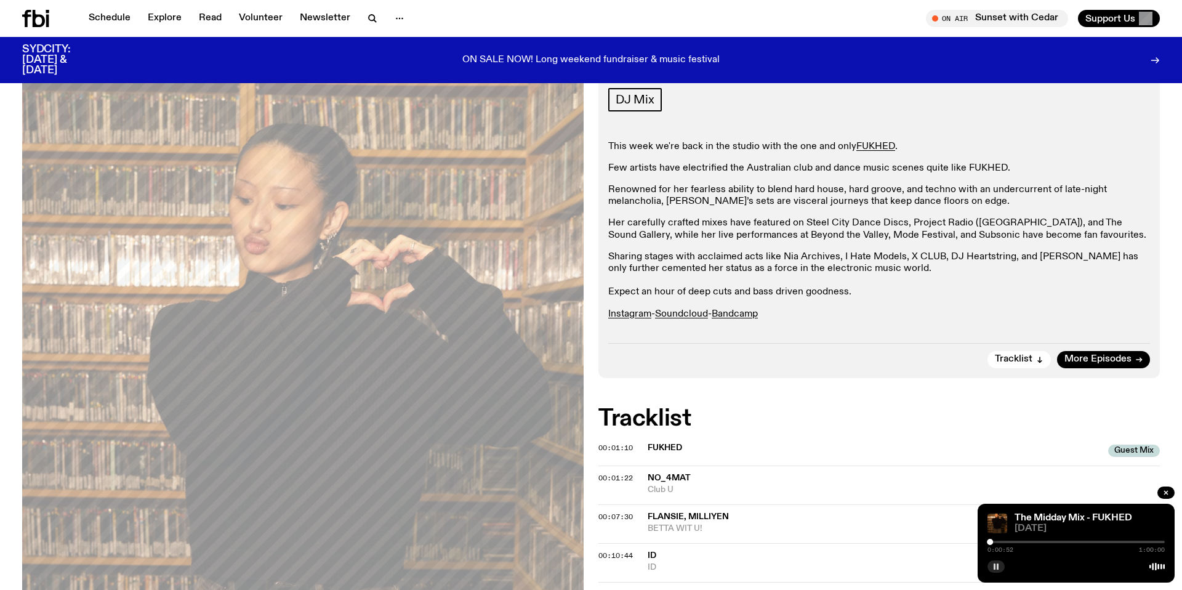
click at [993, 541] on div at bounding box center [1075, 541] width 177 height 2
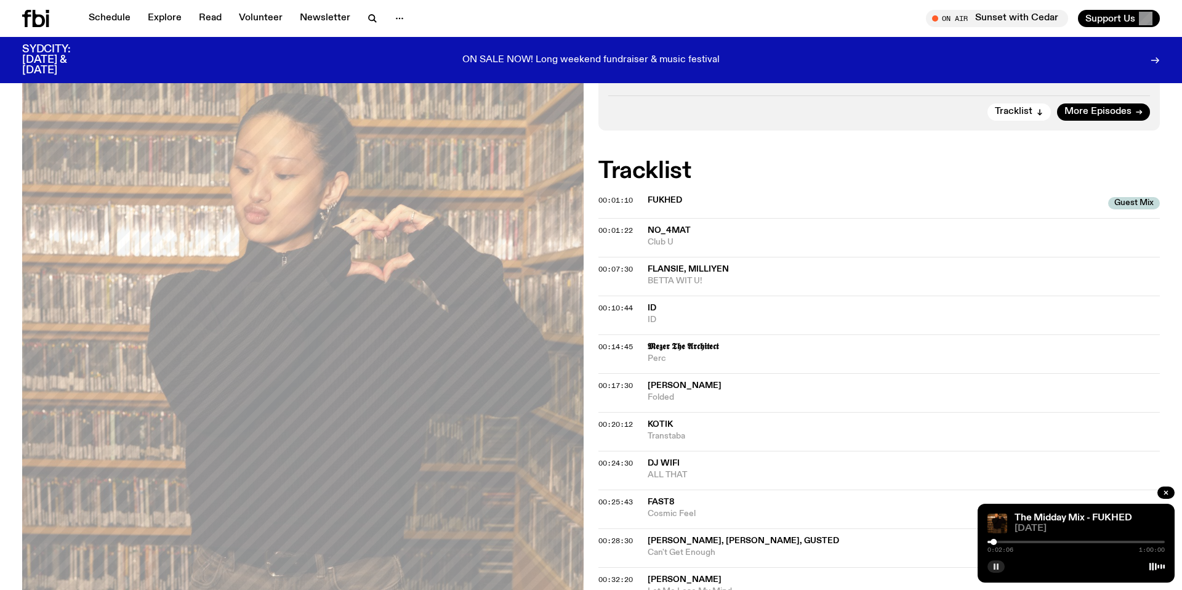
scroll to position [505, 0]
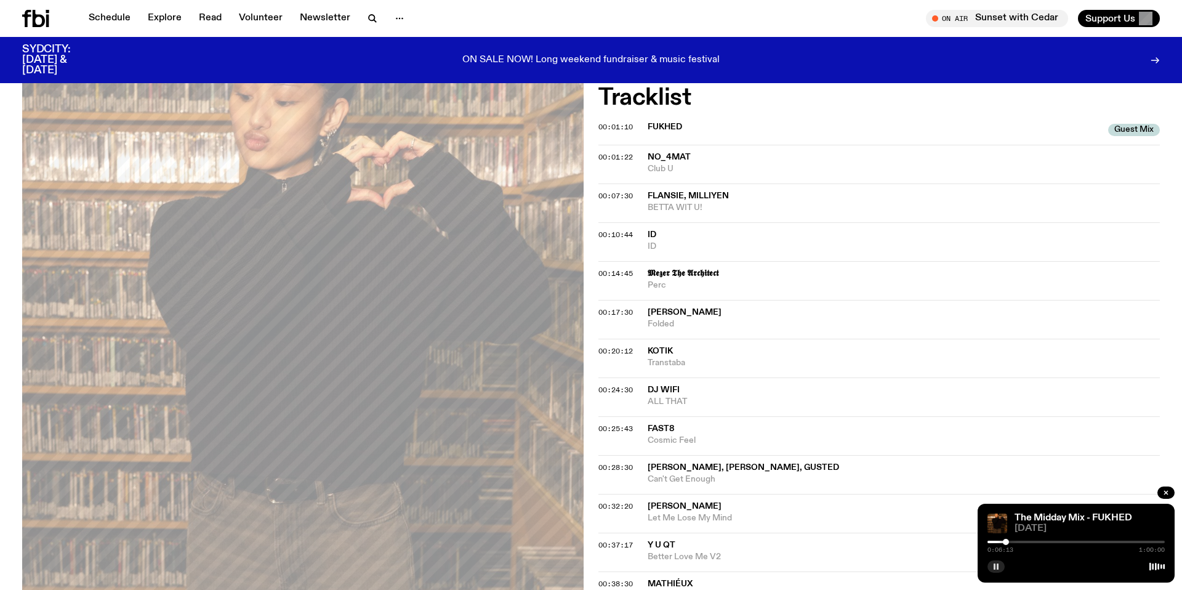
click at [1039, 545] on div "0:06:13 1:00:00" at bounding box center [1075, 545] width 177 height 15
click at [1039, 540] on div at bounding box center [1075, 541] width 177 height 2
click at [1068, 540] on div at bounding box center [1075, 541] width 177 height 2
click at [1001, 571] on button "button" at bounding box center [995, 566] width 17 height 12
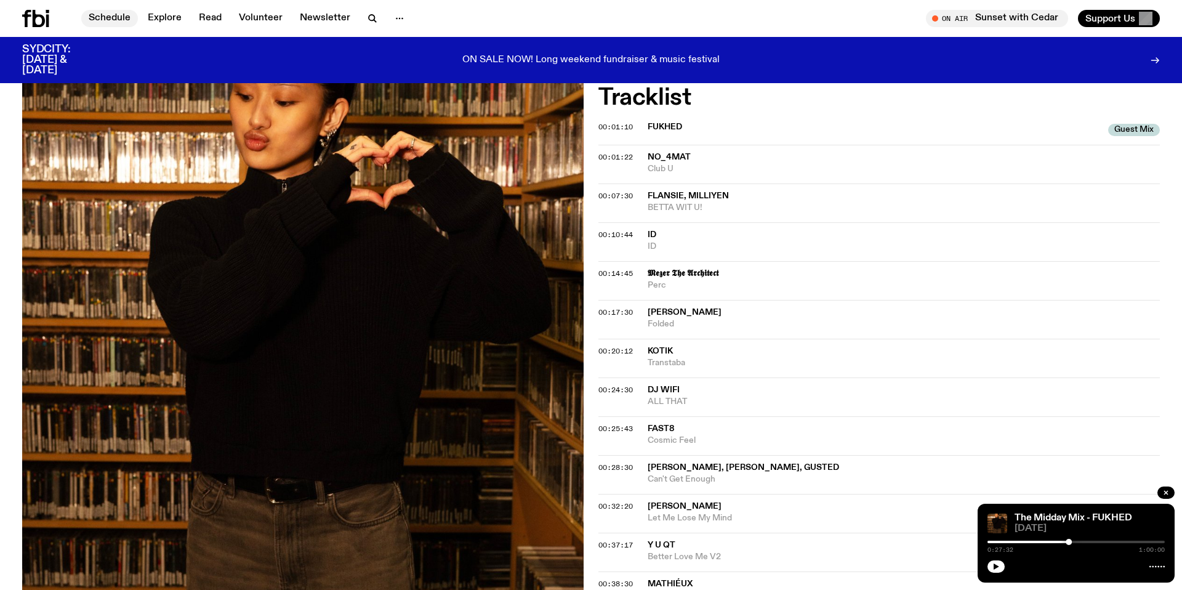
click at [92, 13] on link "Schedule" at bounding box center [109, 18] width 57 height 17
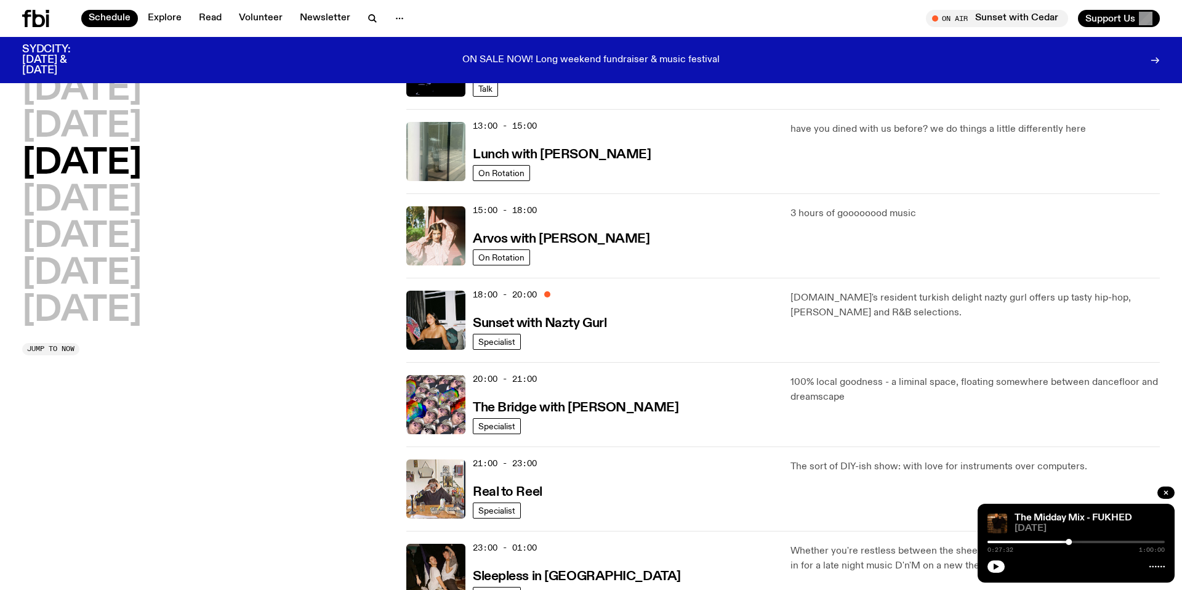
scroll to position [433, 0]
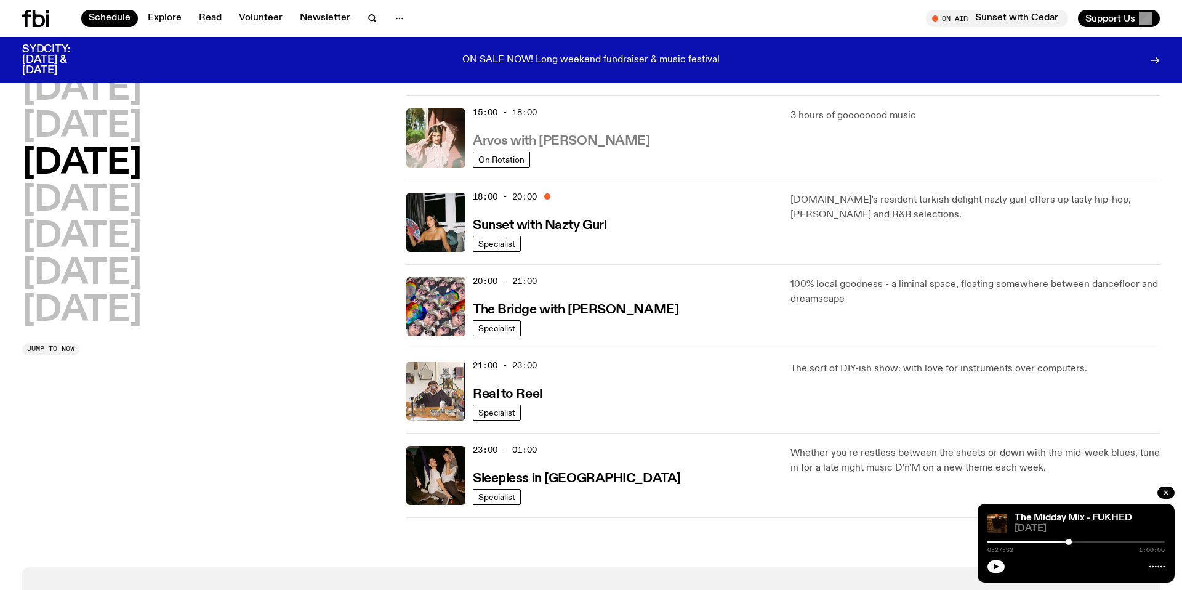
click at [579, 145] on h3 "Arvos with [PERSON_NAME]" at bounding box center [561, 141] width 177 height 13
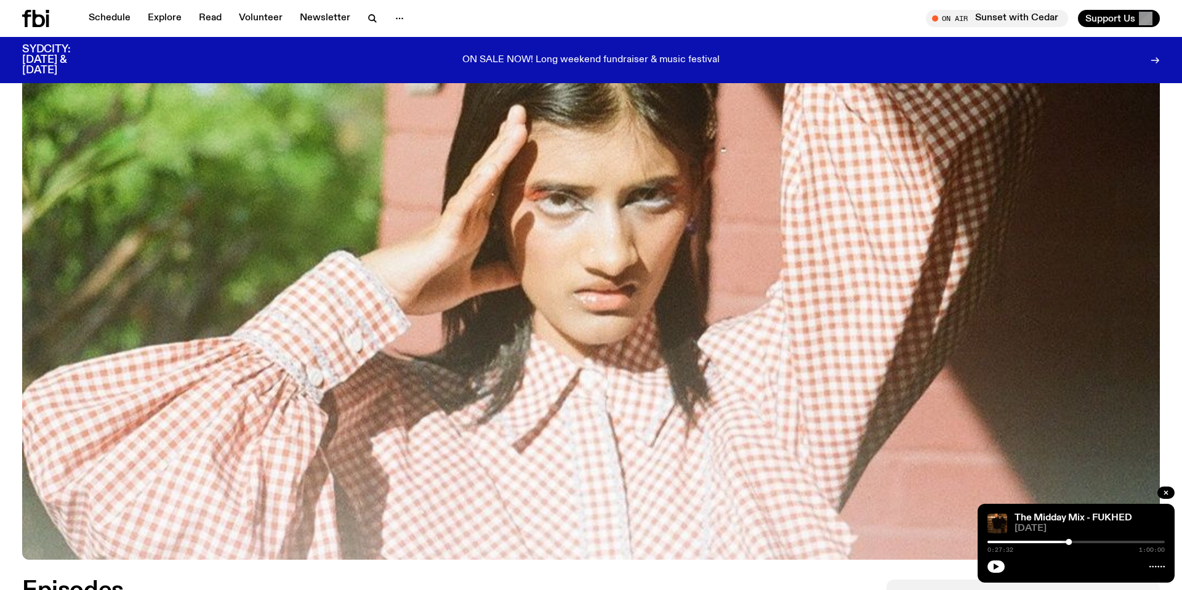
scroll to position [748, 0]
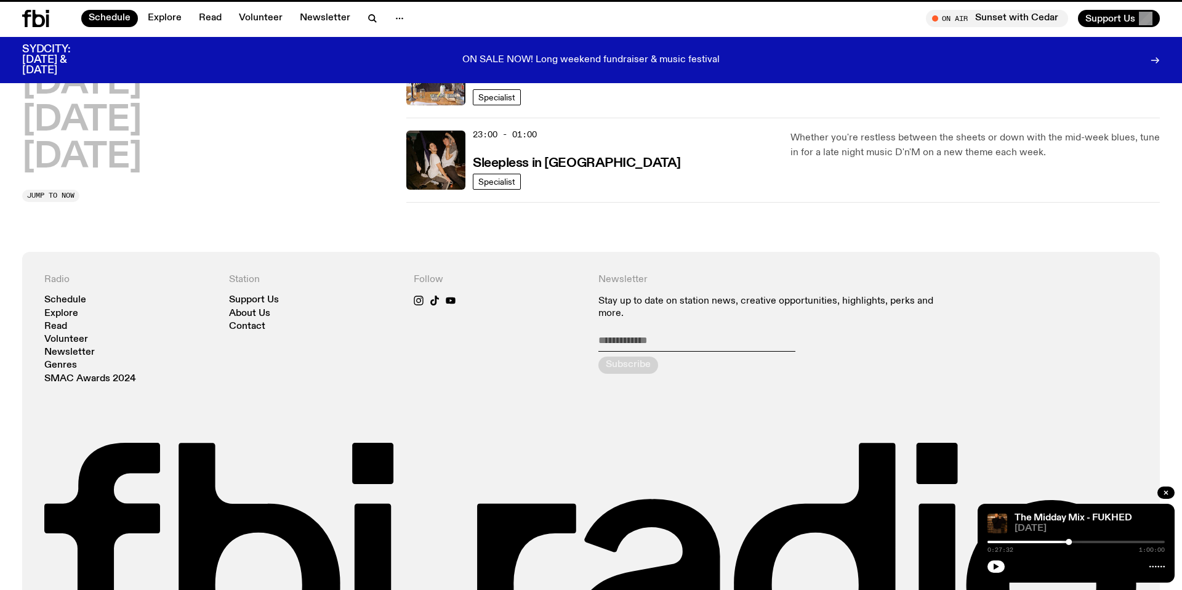
scroll to position [433, 0]
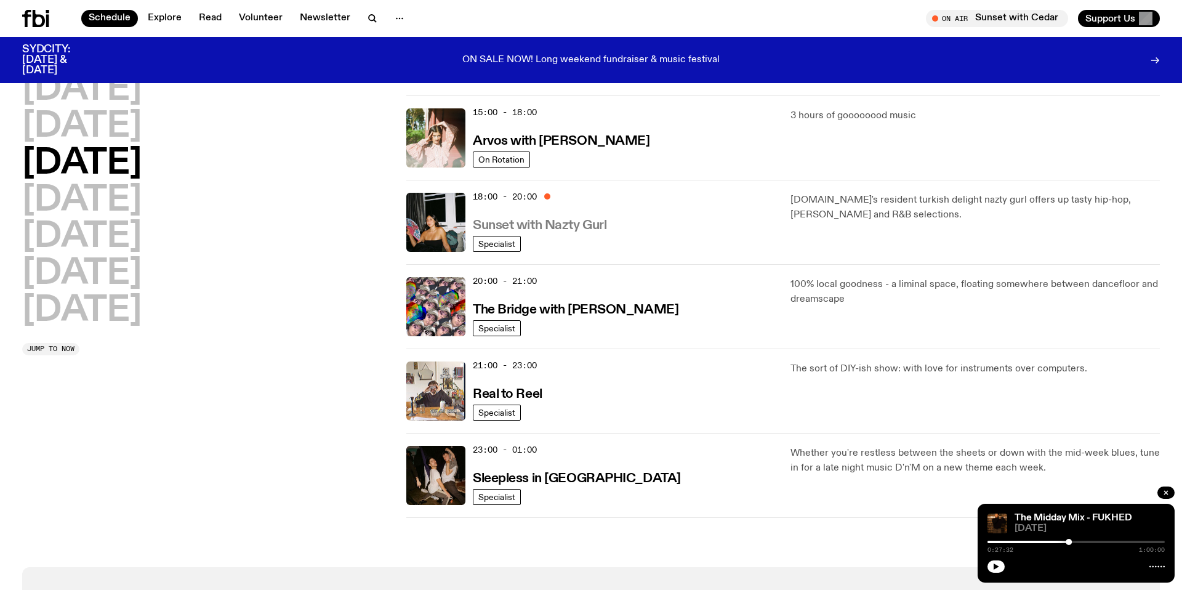
click at [573, 224] on h3 "Sunset with Nazty Gurl" at bounding box center [540, 225] width 134 height 13
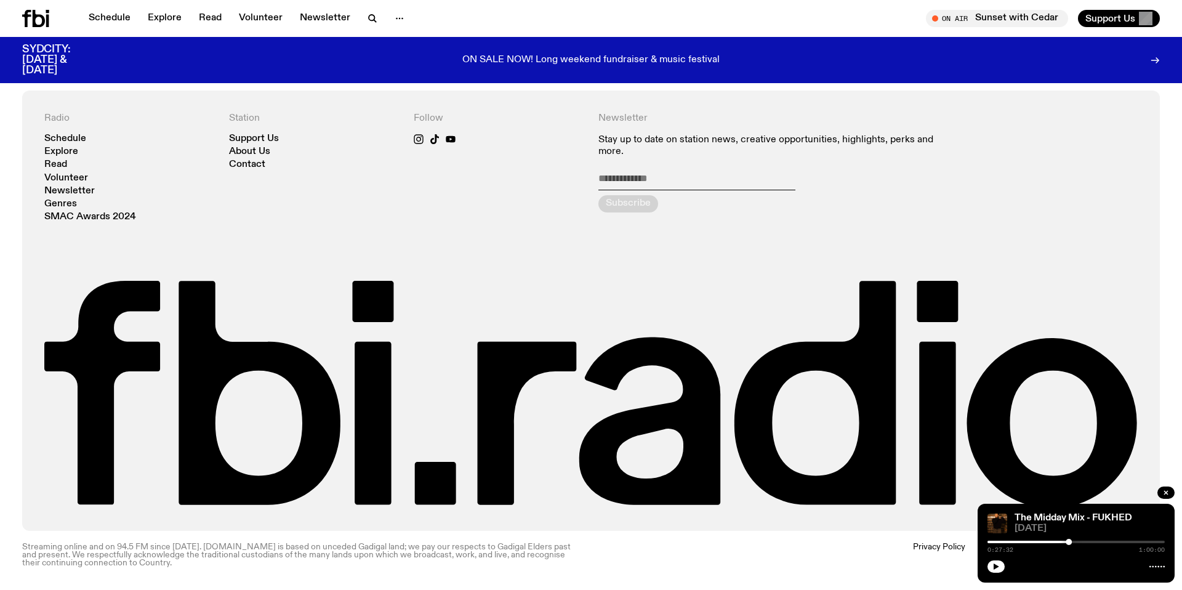
scroll to position [1522, 0]
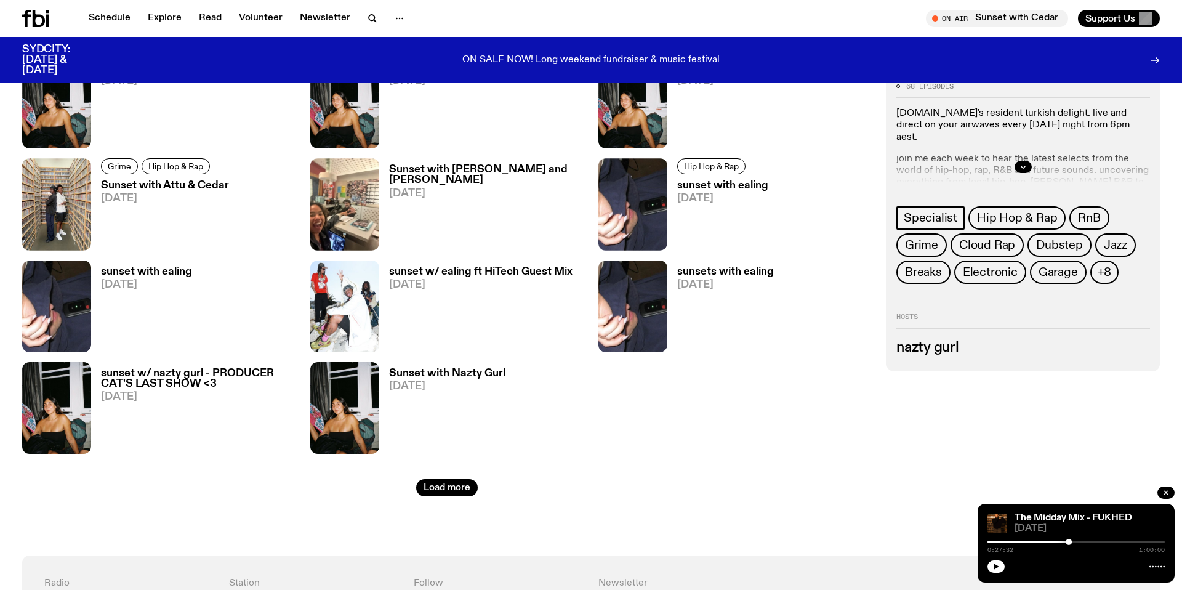
click at [507, 269] on h3 "sunset w/ ealing ft HiTech Guest Mix" at bounding box center [480, 272] width 183 height 10
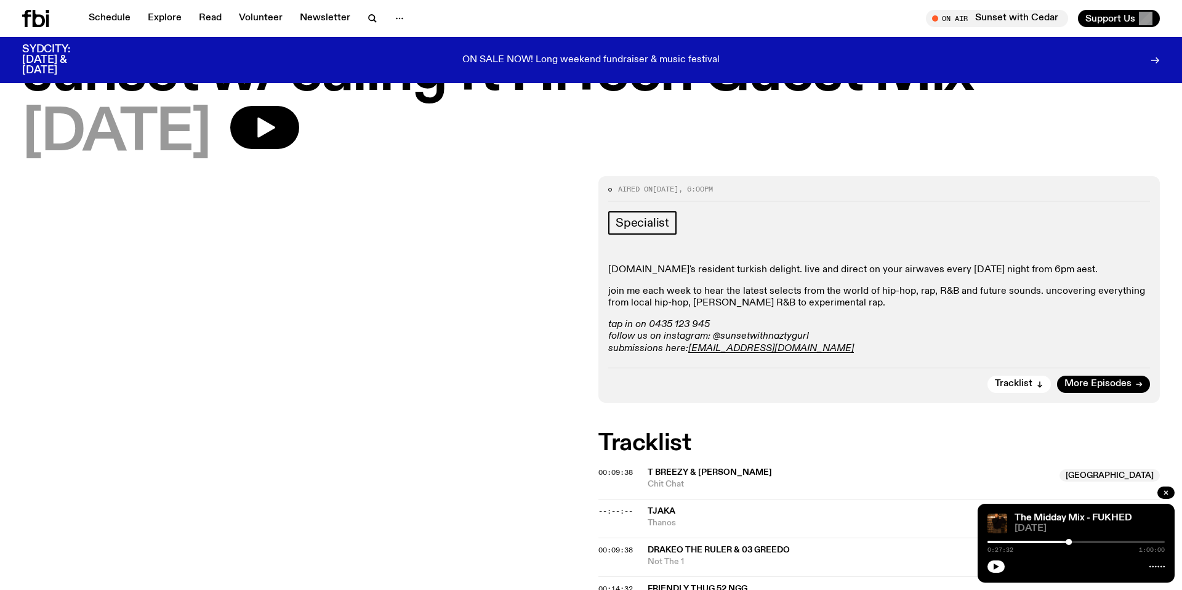
scroll to position [17, 0]
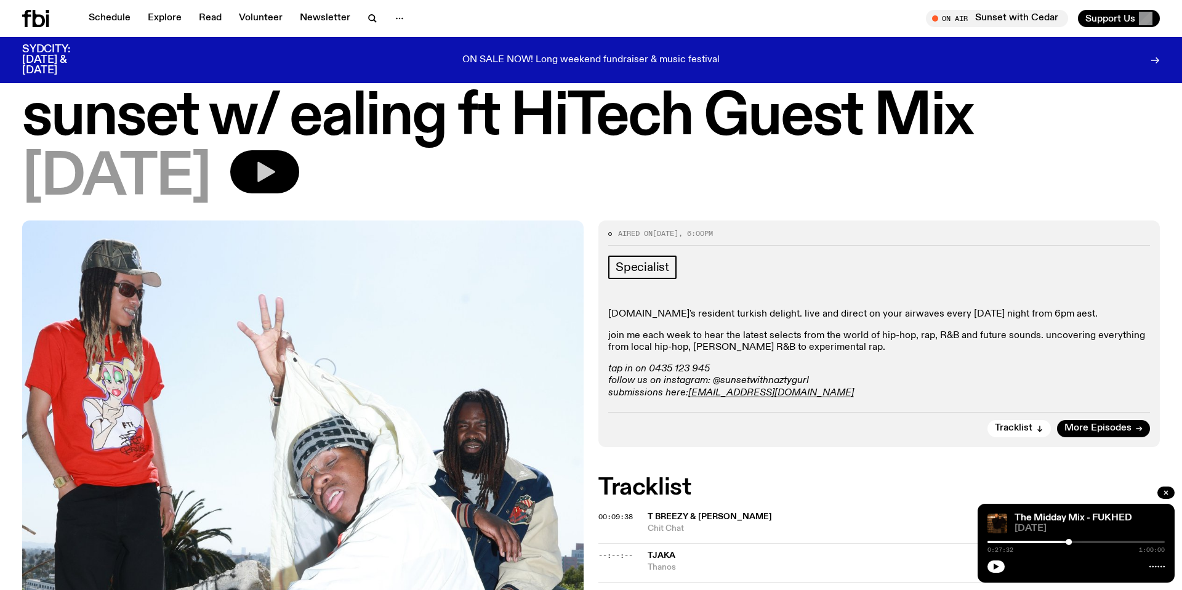
click at [275, 172] on icon "button" at bounding box center [266, 172] width 18 height 20
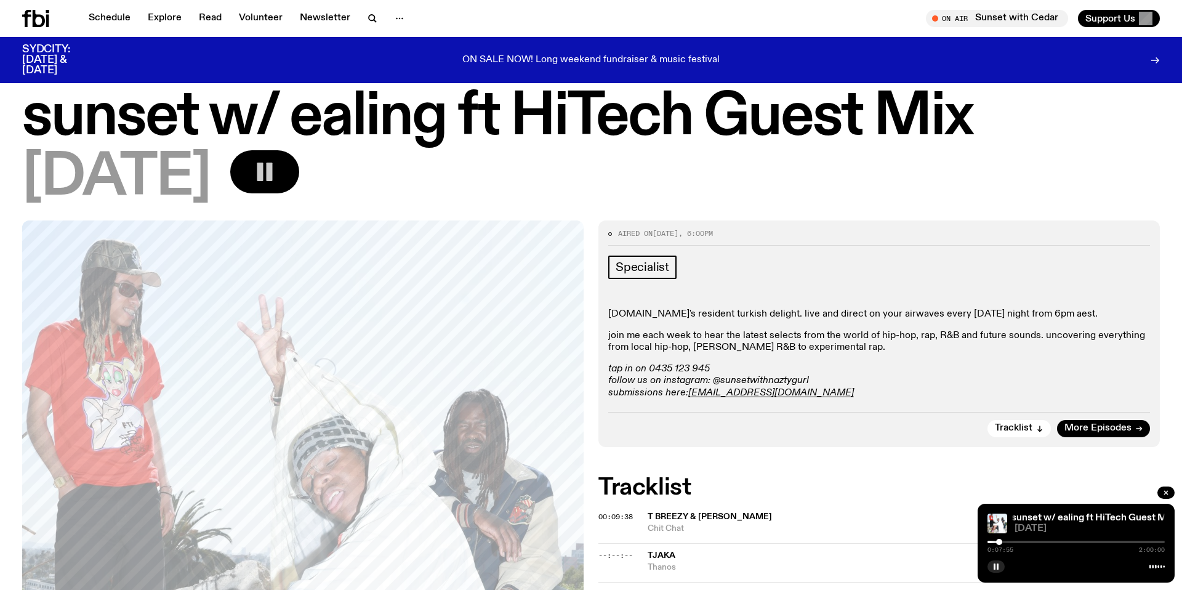
click at [1001, 540] on div at bounding box center [999, 542] width 6 height 6
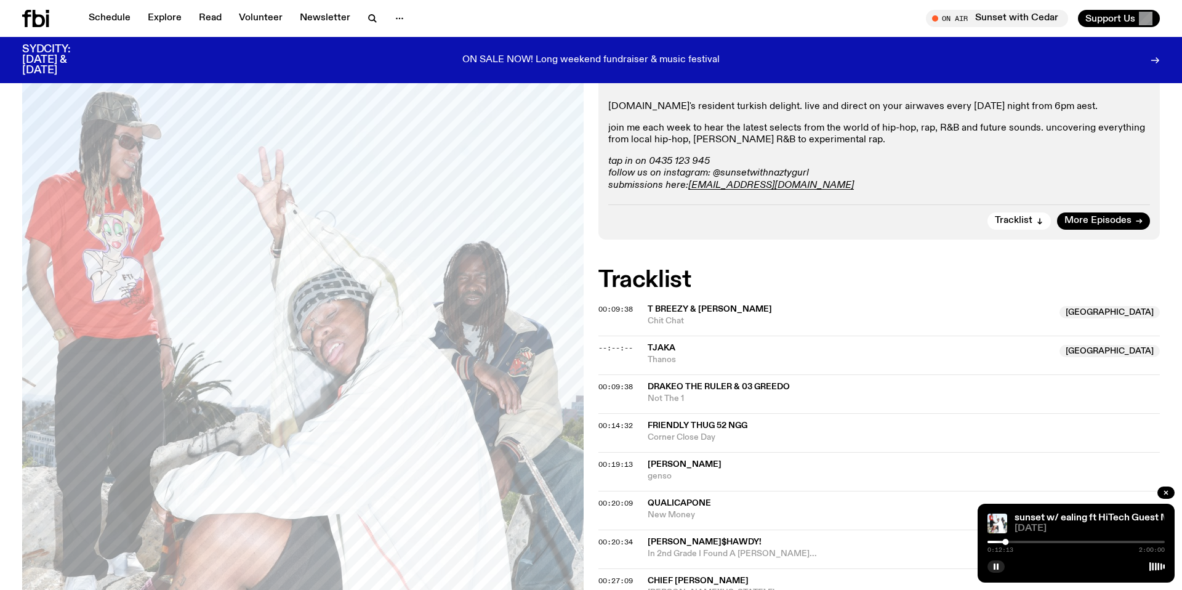
scroll to position [0, 0]
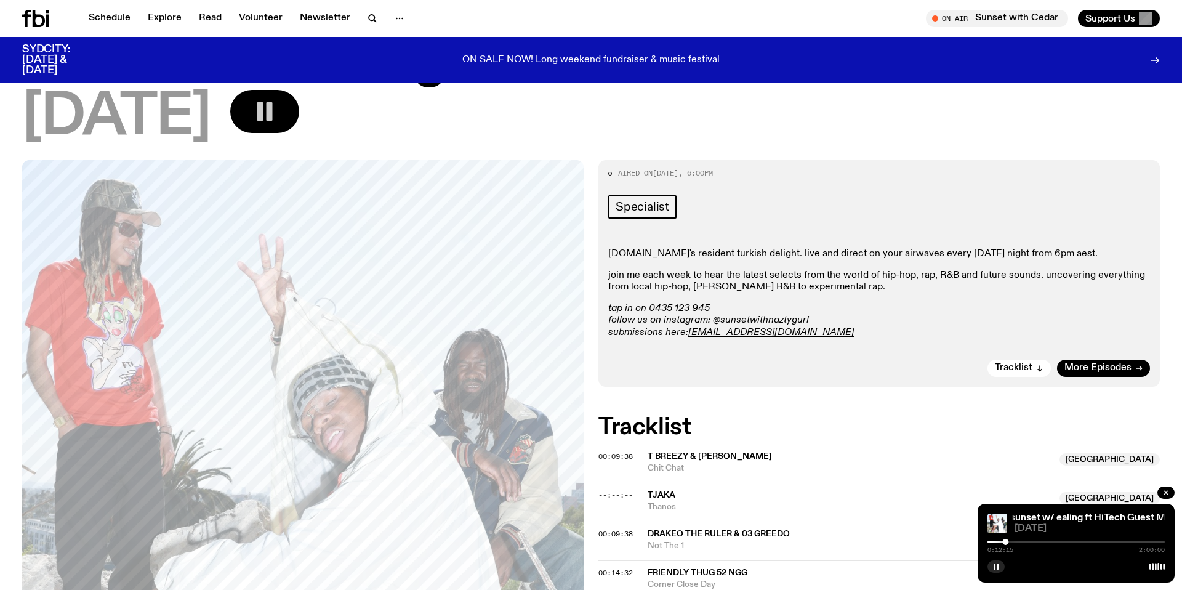
click at [838, 275] on p "join me each week to hear the latest selects from the world of hip-hop, rap, R&…" at bounding box center [879, 281] width 542 height 23
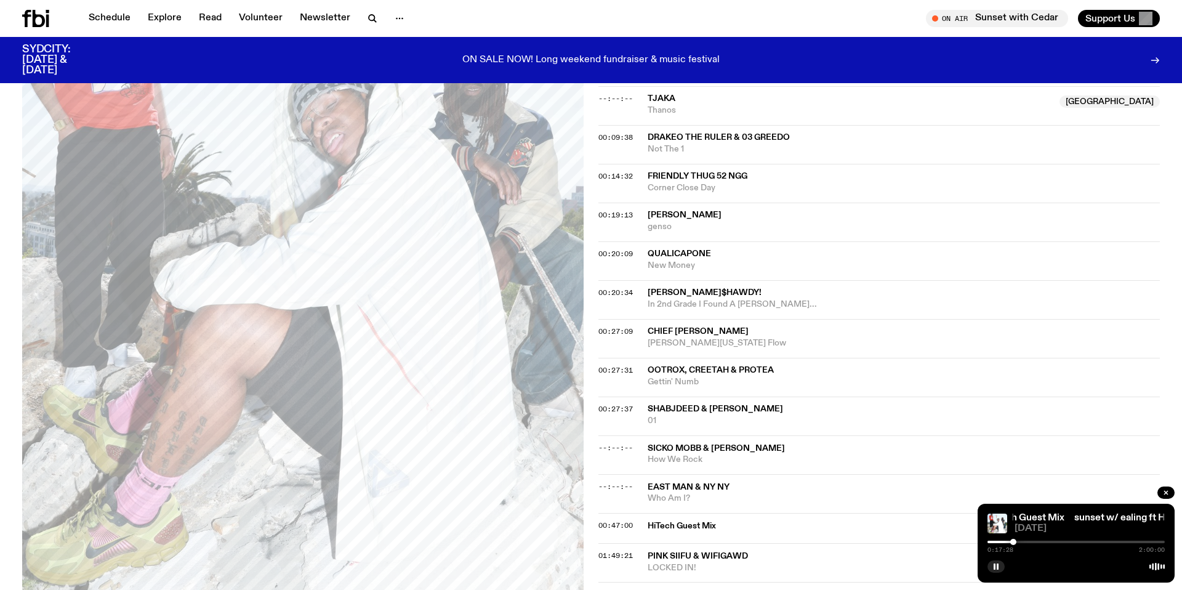
scroll to position [476, 0]
click at [995, 570] on button "button" at bounding box center [995, 566] width 17 height 12
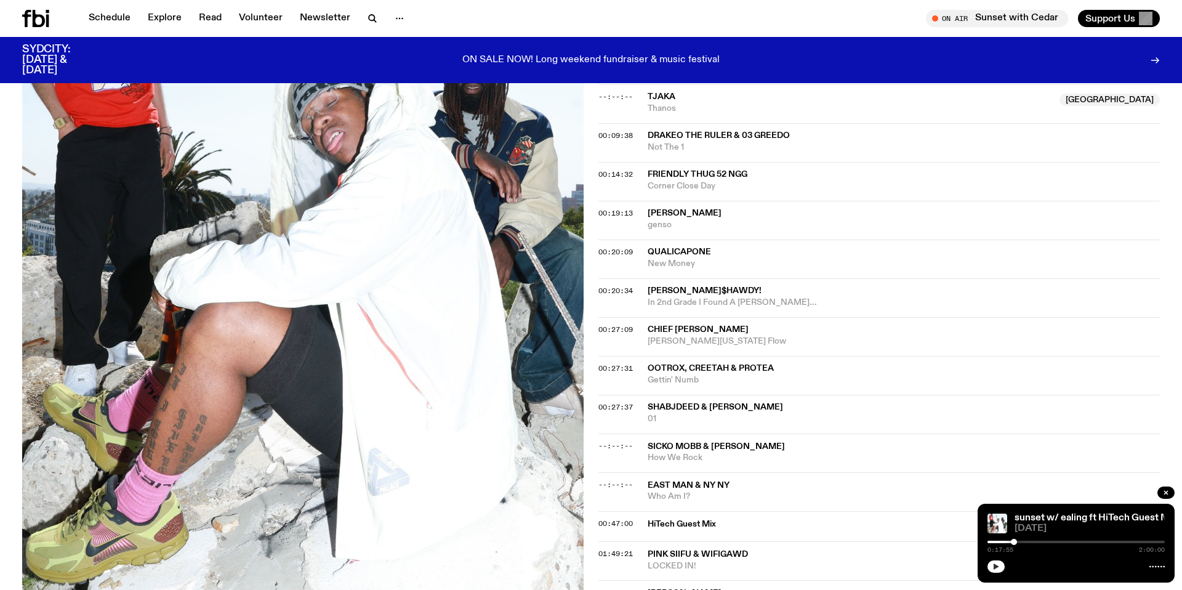
click at [995, 566] on icon "button" at bounding box center [996, 566] width 6 height 6
